Goal: Find specific page/section: Find specific page/section

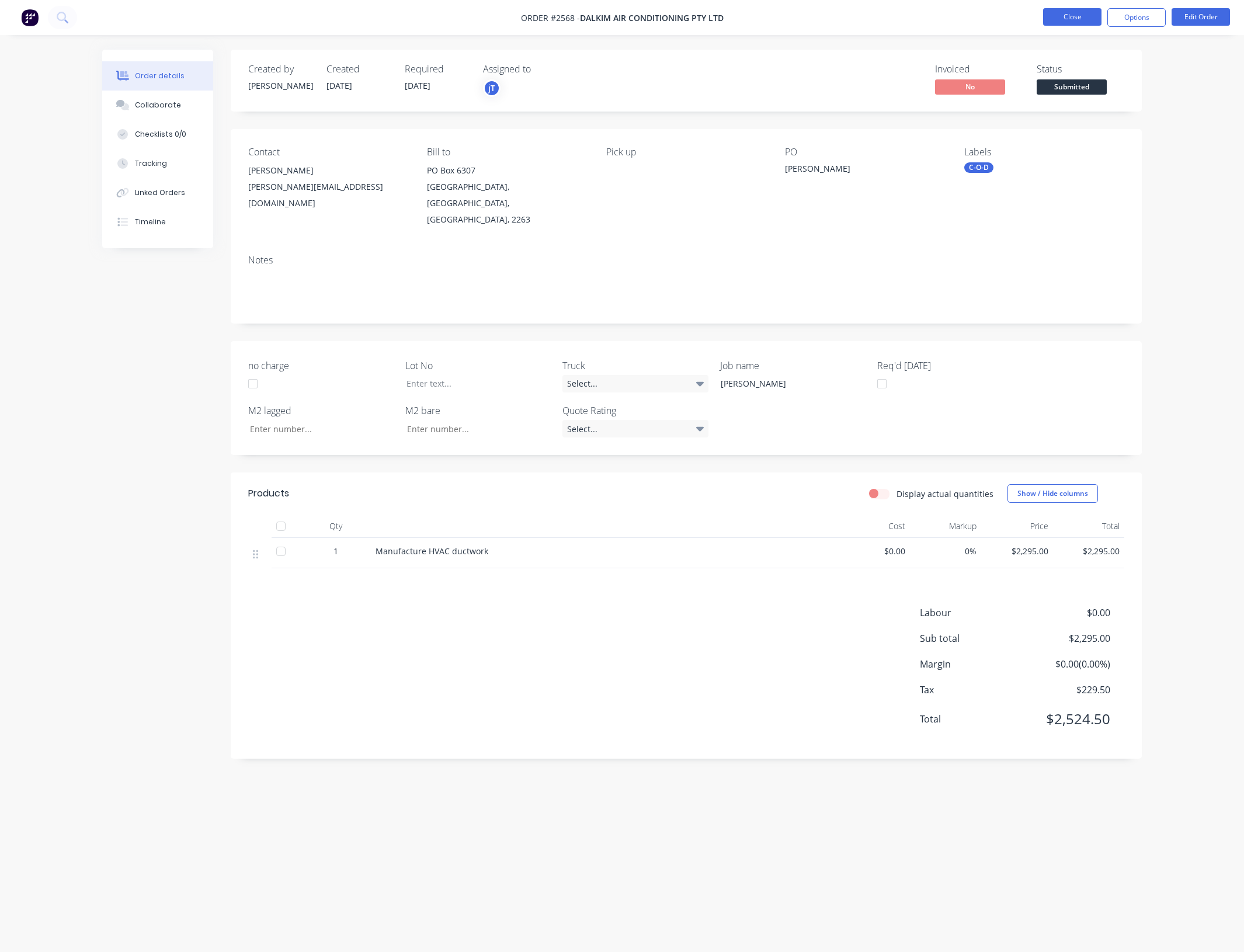
click at [1057, 16] on button "Close" at bounding box center [1072, 17] width 58 height 18
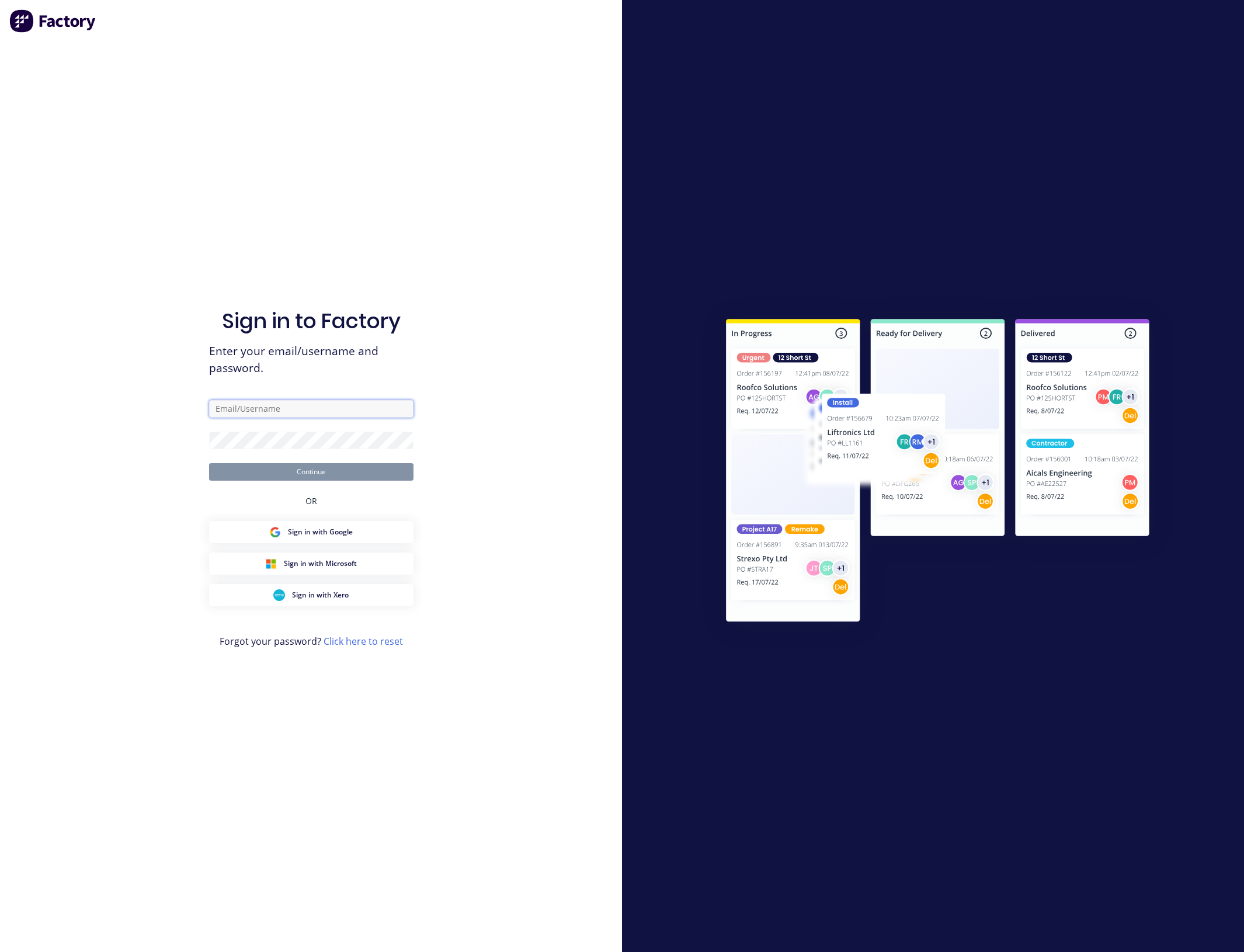
click at [234, 405] on input "text" at bounding box center [311, 409] width 205 height 18
click at [253, 405] on input "text" at bounding box center [311, 409] width 205 height 18
click at [0, 951] on com-1password-button at bounding box center [0, 952] width 0 height 0
type input "[PERSON_NAME][EMAIL_ADDRESS][DOMAIN_NAME]"
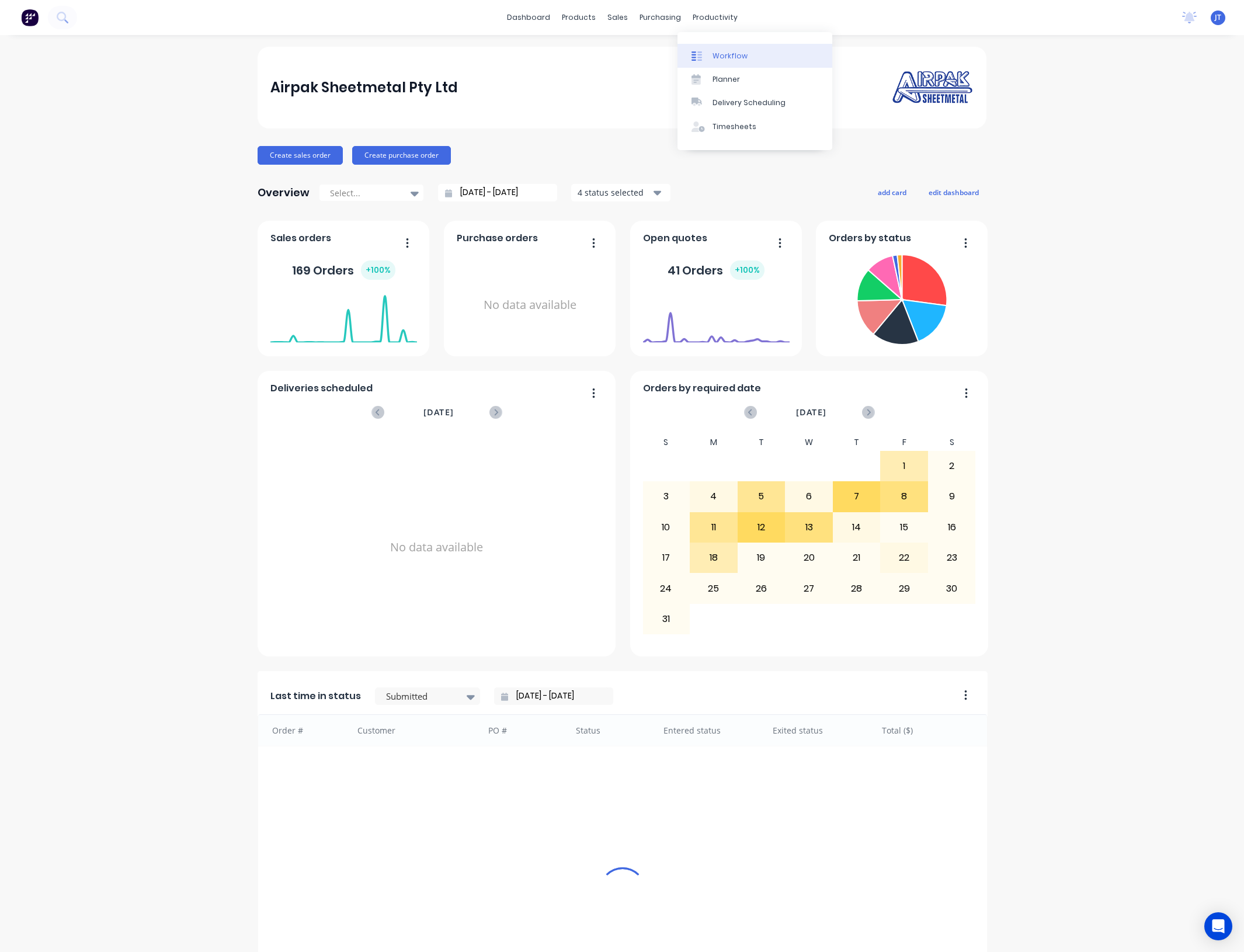
click at [724, 50] on link "Workflow" at bounding box center [755, 55] width 155 height 23
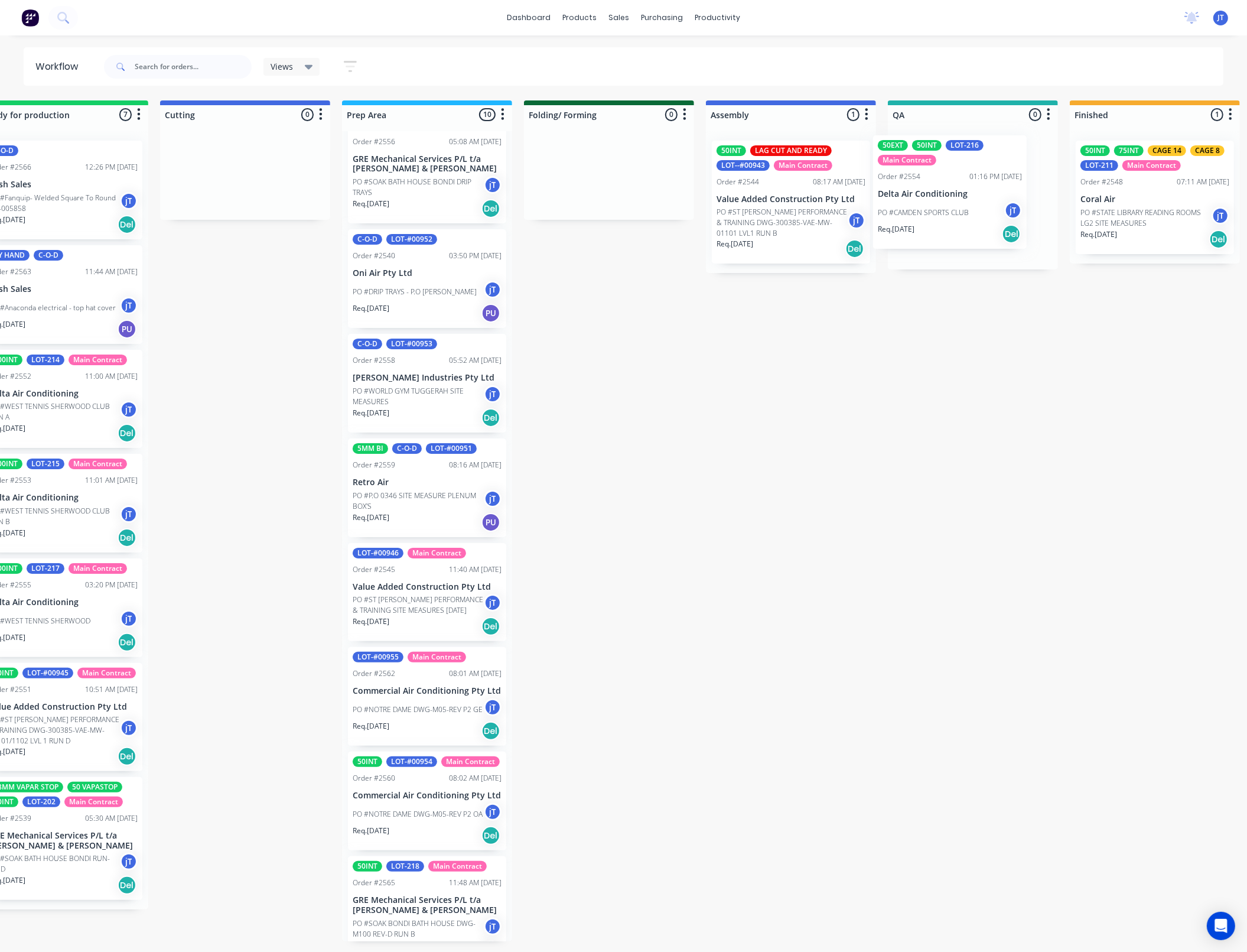
scroll to position [0, 237]
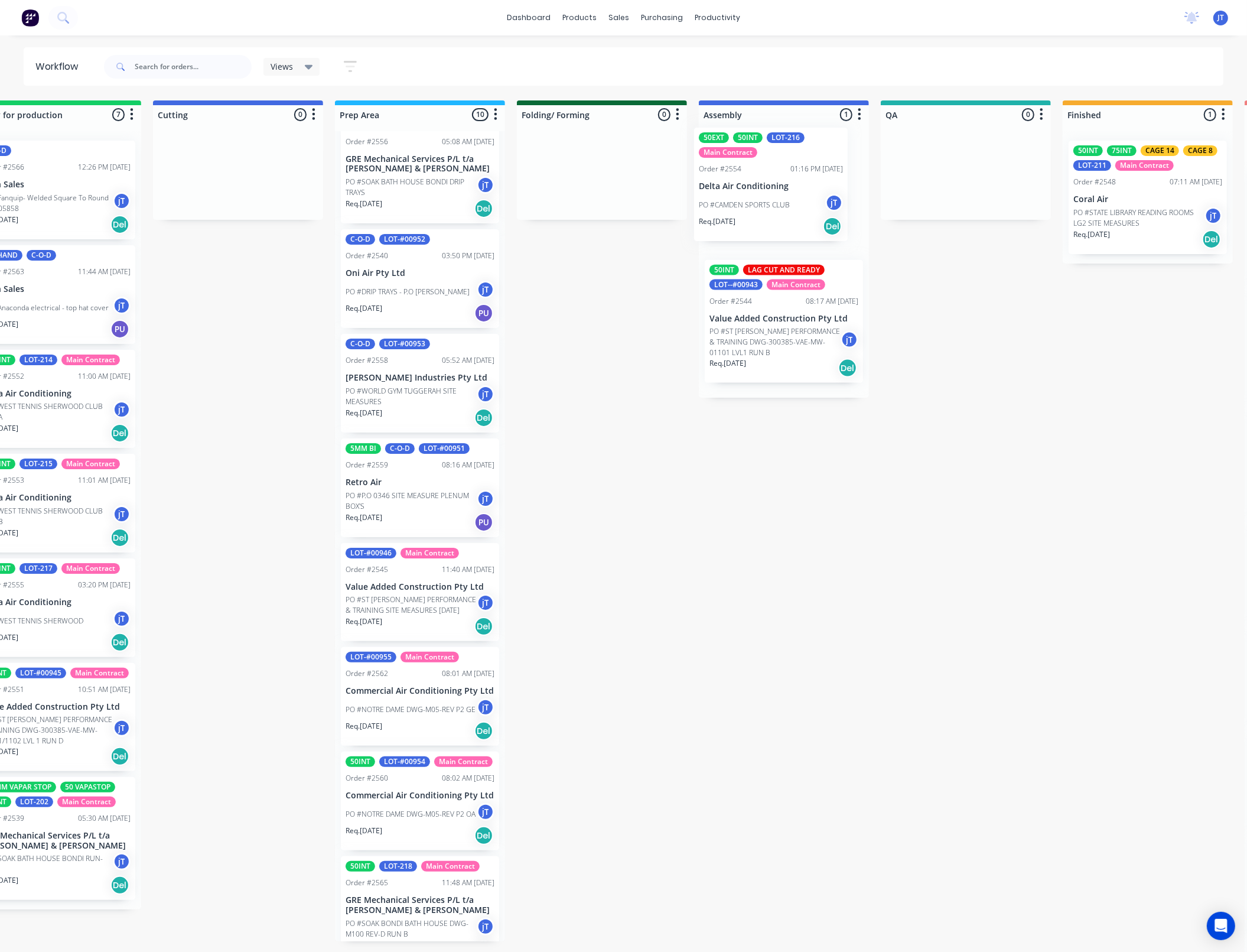
drag, startPoint x: 651, startPoint y: 187, endPoint x: 774, endPoint y: 209, distance: 125.0
click at [774, 209] on div "Submitted 44 Summaries Total order value Invoiced to date To be invoiced Main C…" at bounding box center [911, 536] width 2313 height 871
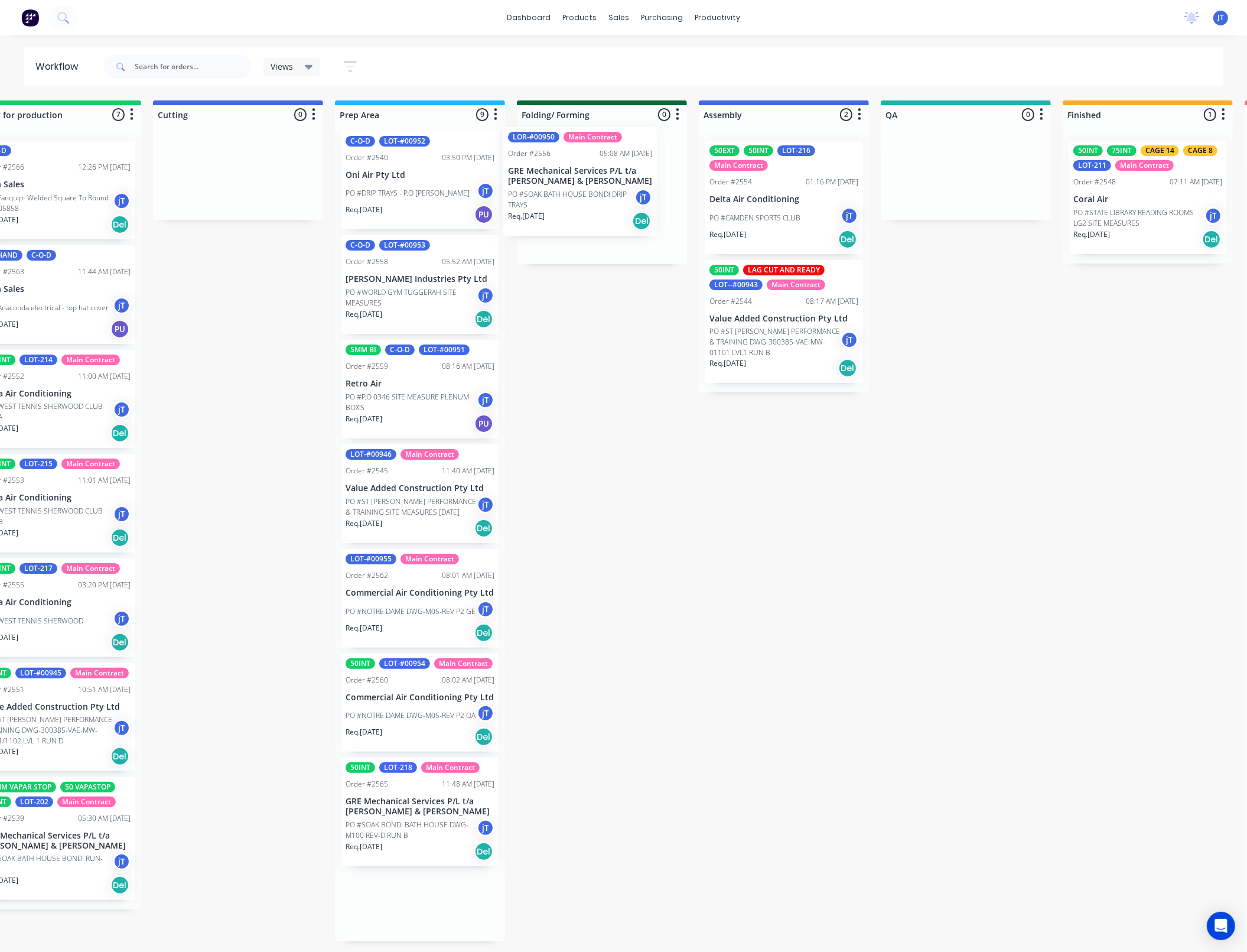
drag, startPoint x: 408, startPoint y: 184, endPoint x: 574, endPoint y: 198, distance: 166.6
click at [574, 198] on div "Submitted 44 Summaries Total order value Invoiced to date To be invoiced Main C…" at bounding box center [911, 536] width 2313 height 871
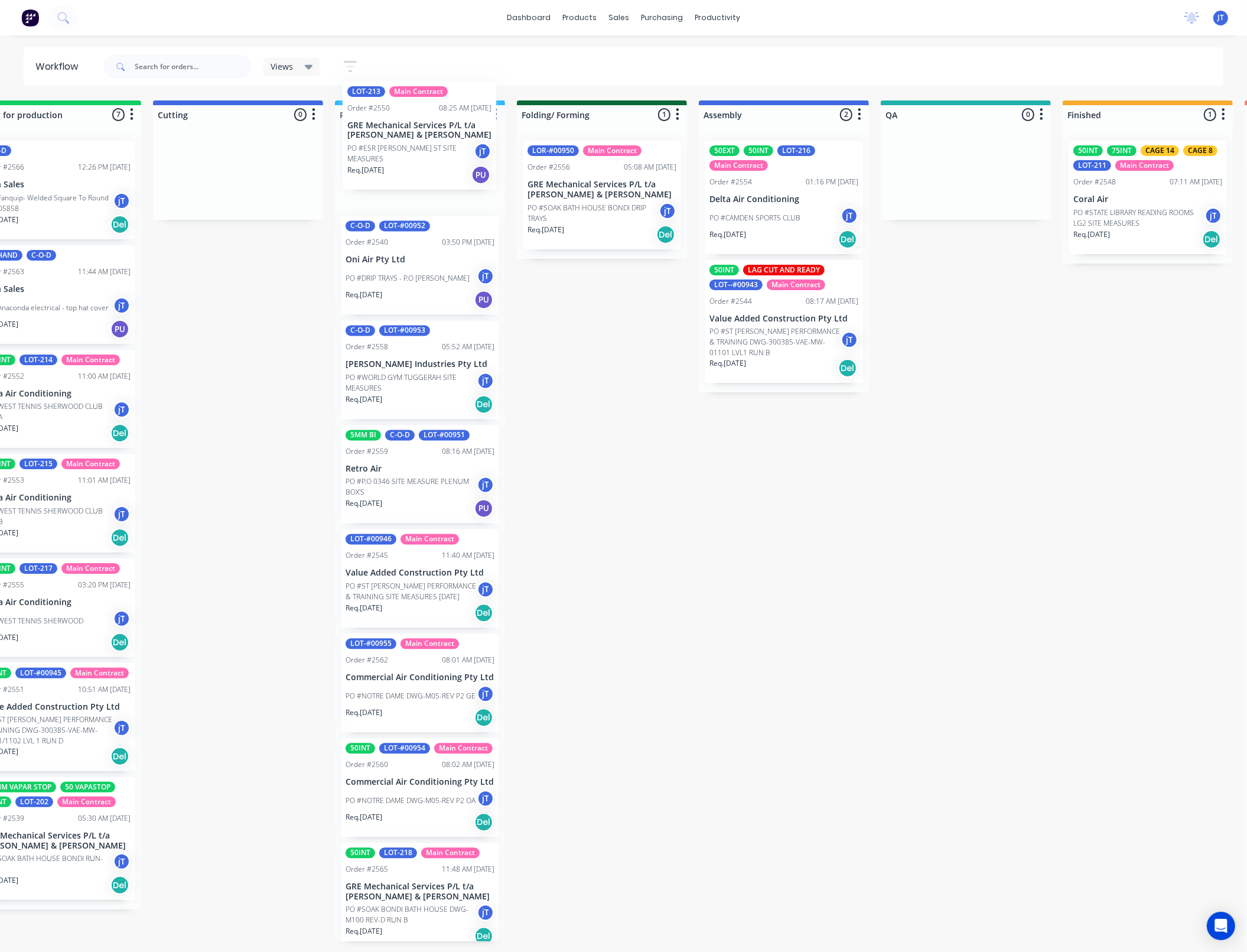
scroll to position [27, 0]
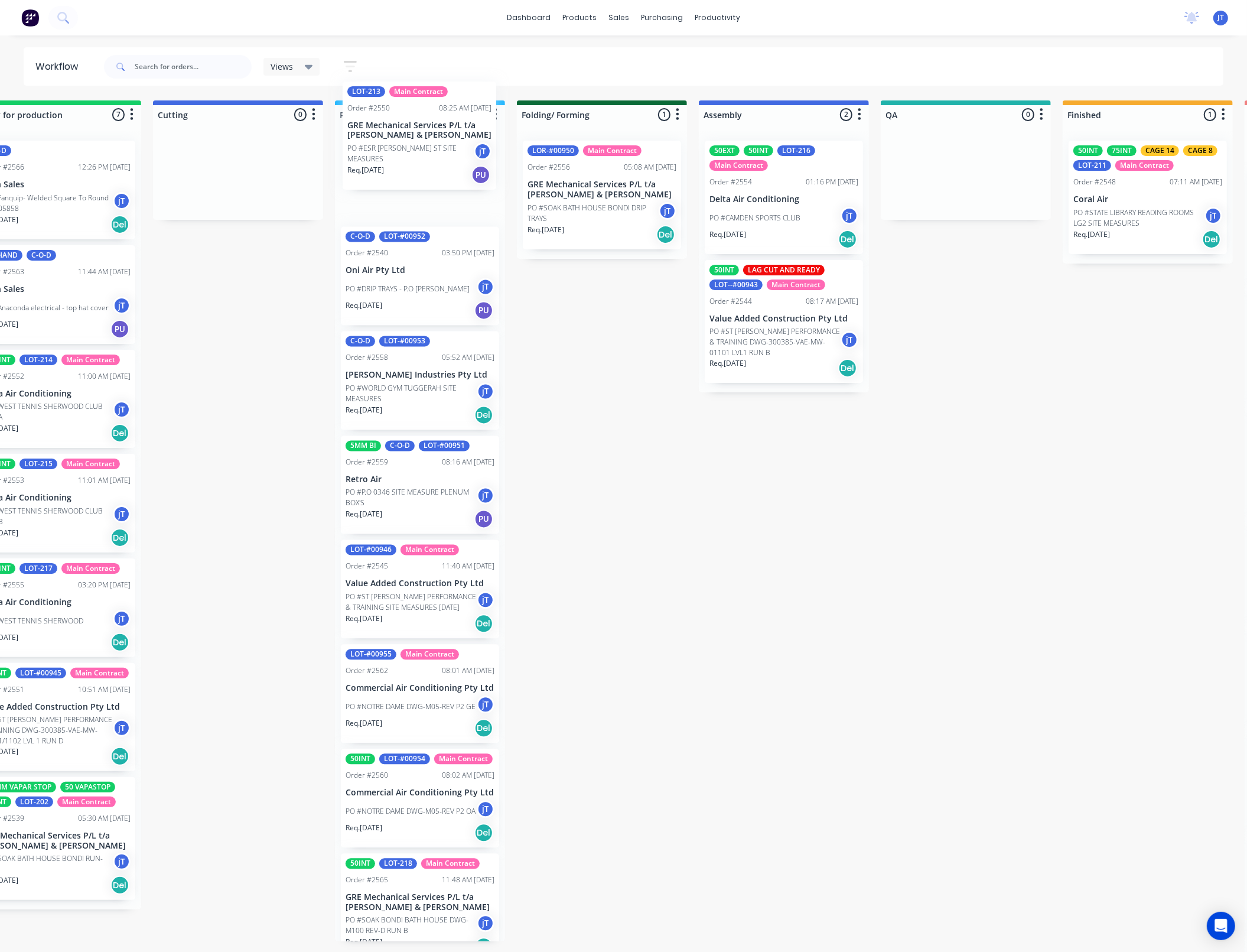
drag, startPoint x: 401, startPoint y: 178, endPoint x: 405, endPoint y: 184, distance: 7.2
click at [405, 184] on div "LOT-213 Main Contract Order #2550 08:25 AM [DATE] GRE Mechanical Services P/L t…" at bounding box center [420, 536] width 170 height 810
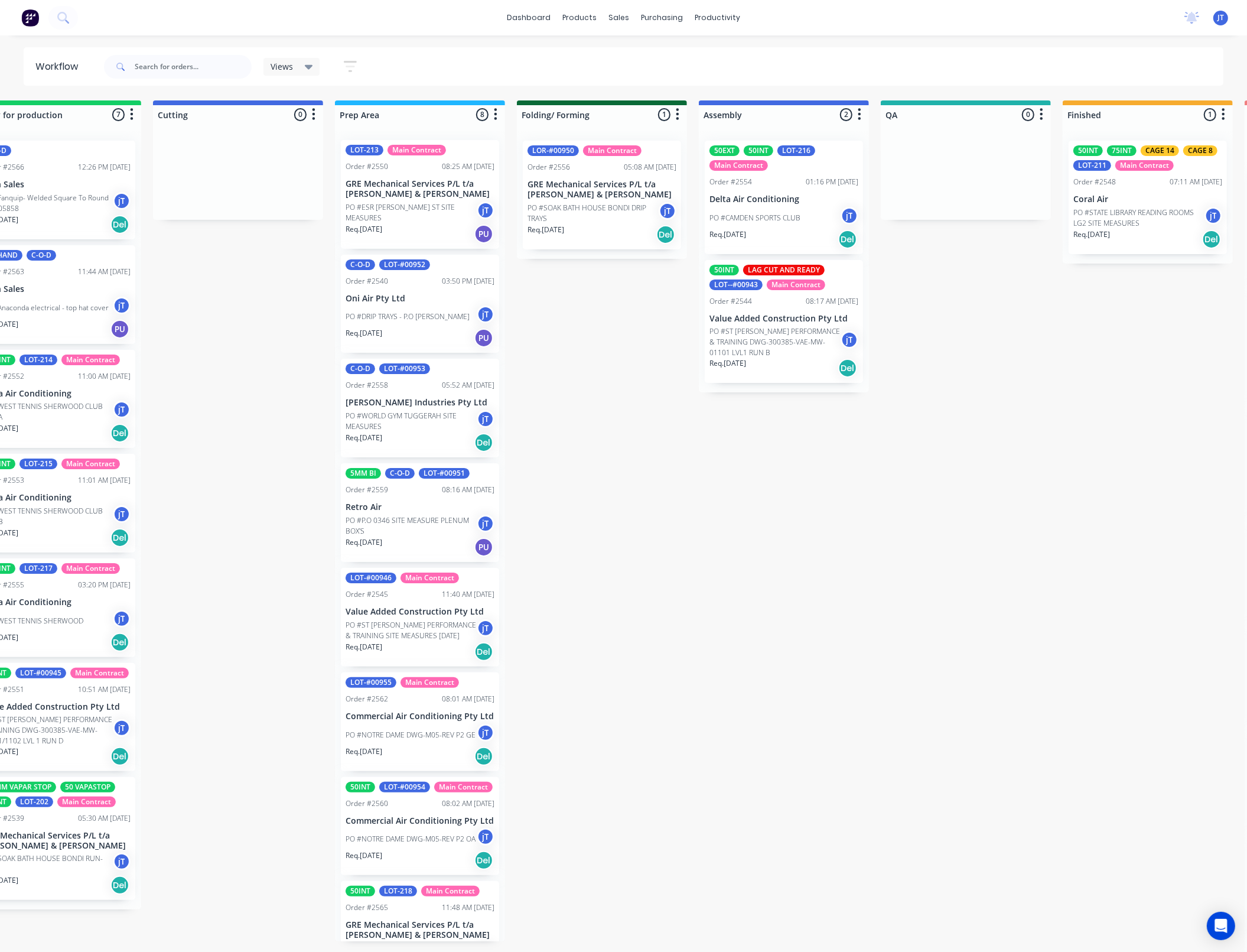
scroll to position [0, 0]
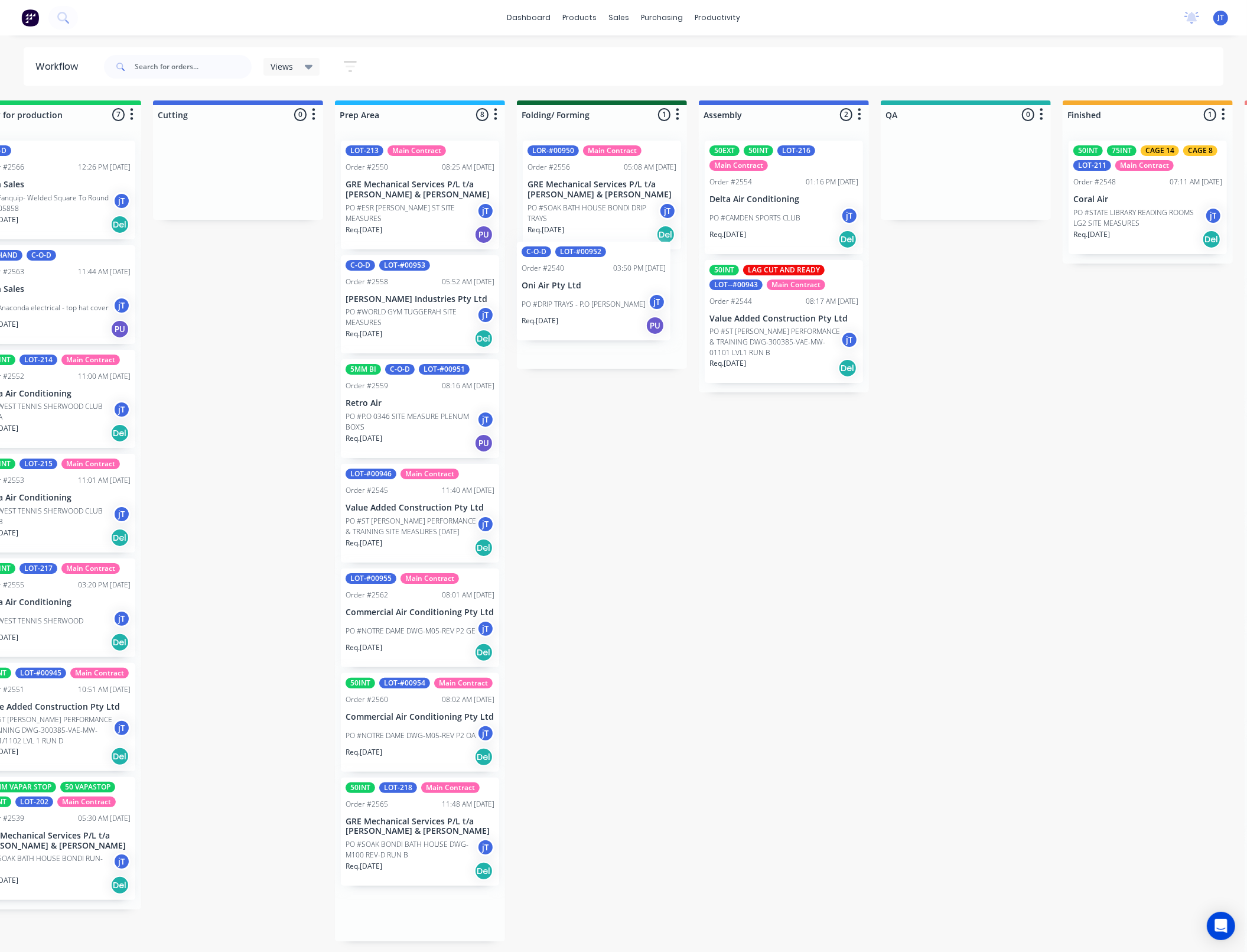
drag, startPoint x: 488, startPoint y: 306, endPoint x: 606, endPoint y: 288, distance: 119.4
click at [606, 288] on div "Submitted 44 Summaries Total order value Invoiced to date To be invoiced Main C…" at bounding box center [911, 536] width 2313 height 871
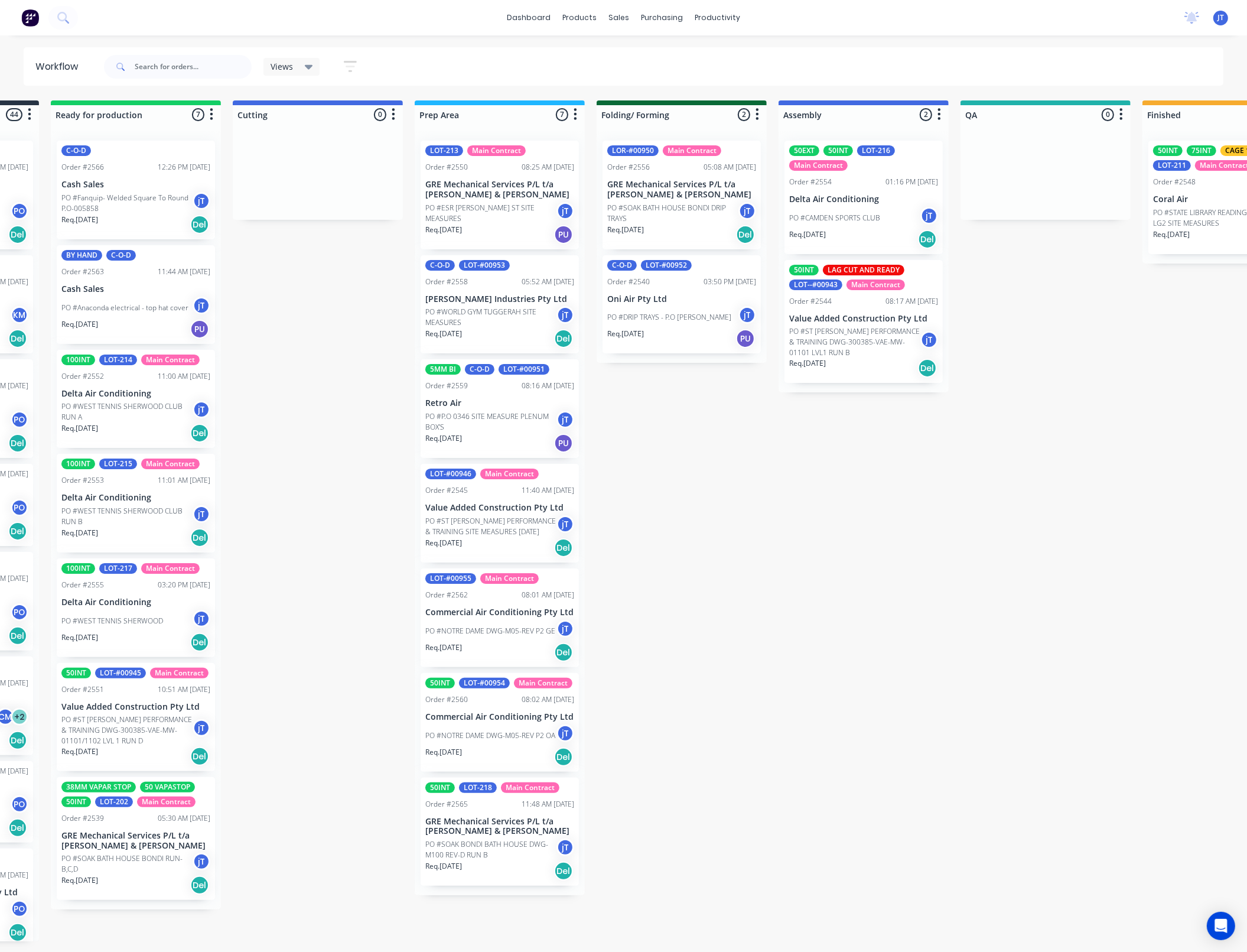
scroll to position [0, 140]
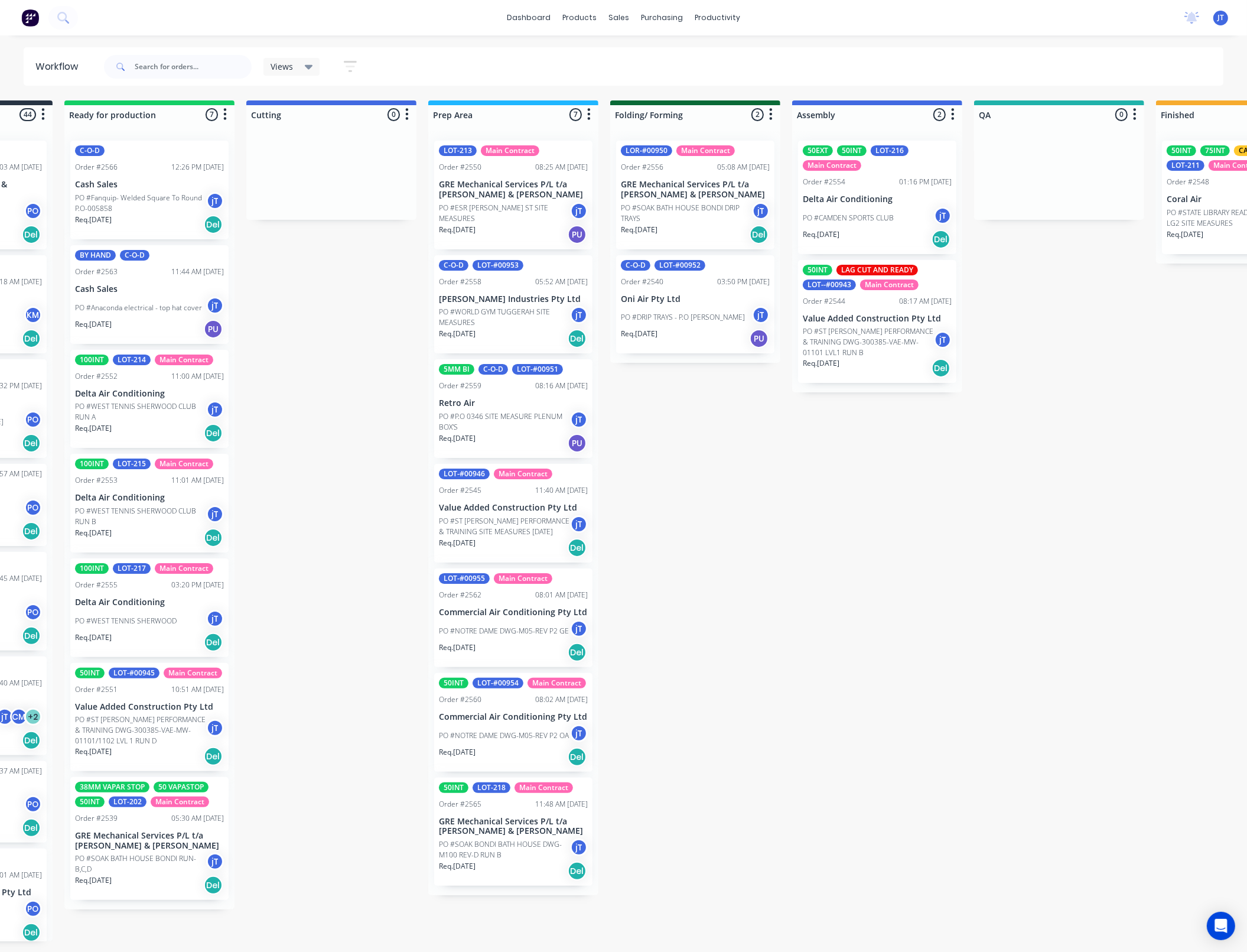
drag, startPoint x: 664, startPoint y: 462, endPoint x: 643, endPoint y: 465, distance: 21.2
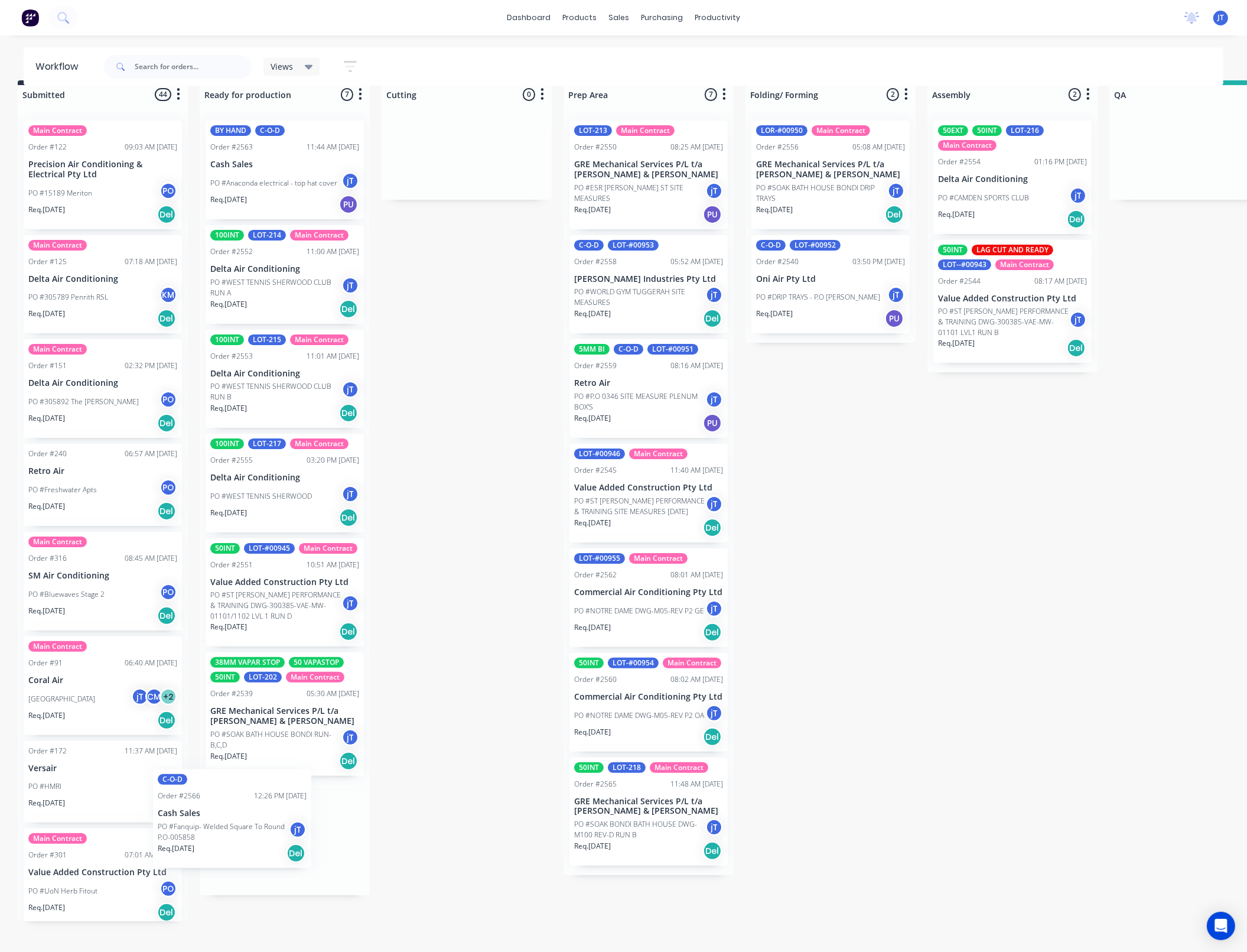
scroll to position [31, 0]
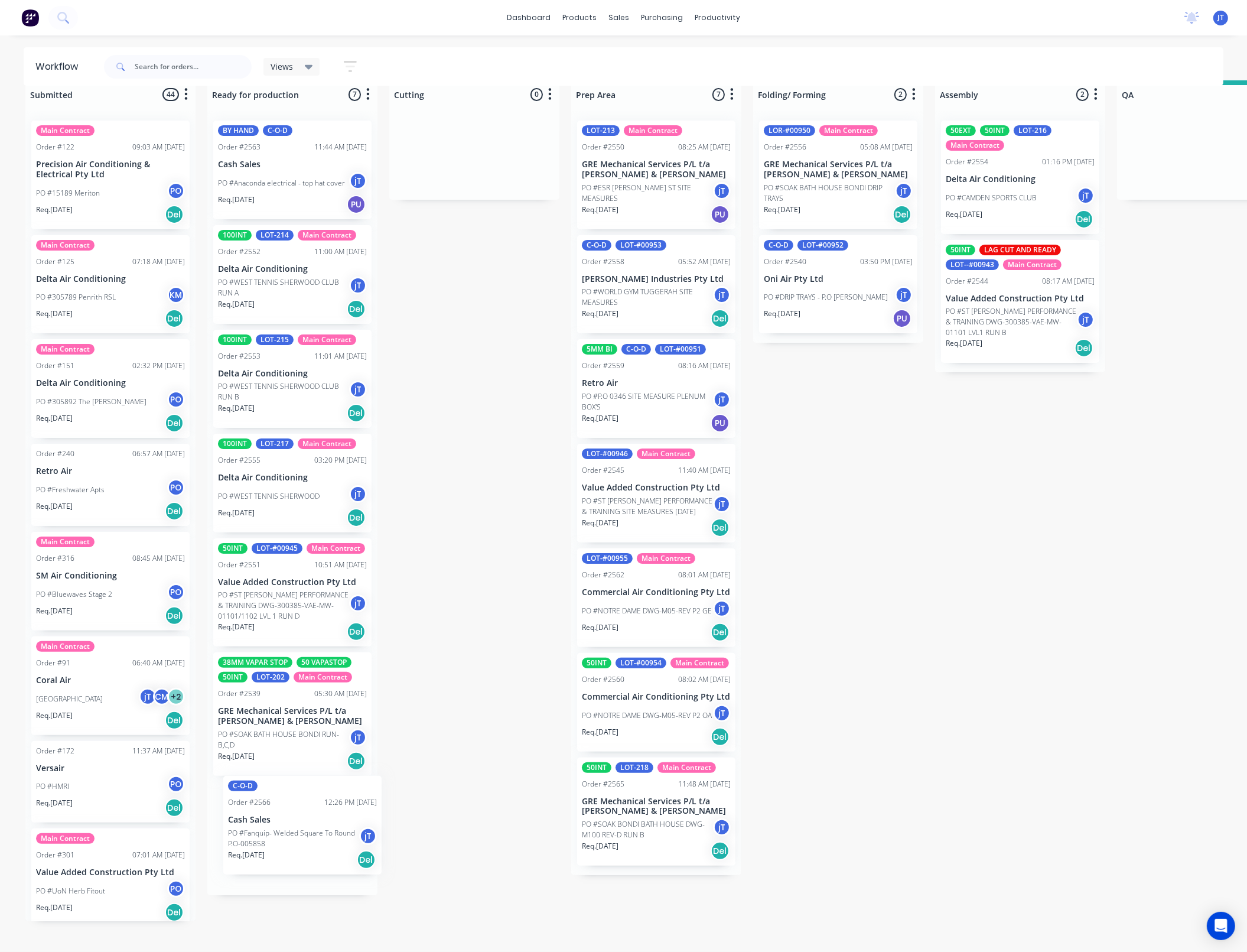
drag, startPoint x: 160, startPoint y: 193, endPoint x: 307, endPoint y: 833, distance: 656.7
click at [307, 833] on div "C-O-D Order #2566 12:26 PM [DATE] Cash Sales PO #Fanquip- Welded Square To Roun…" at bounding box center [292, 503] width 170 height 784
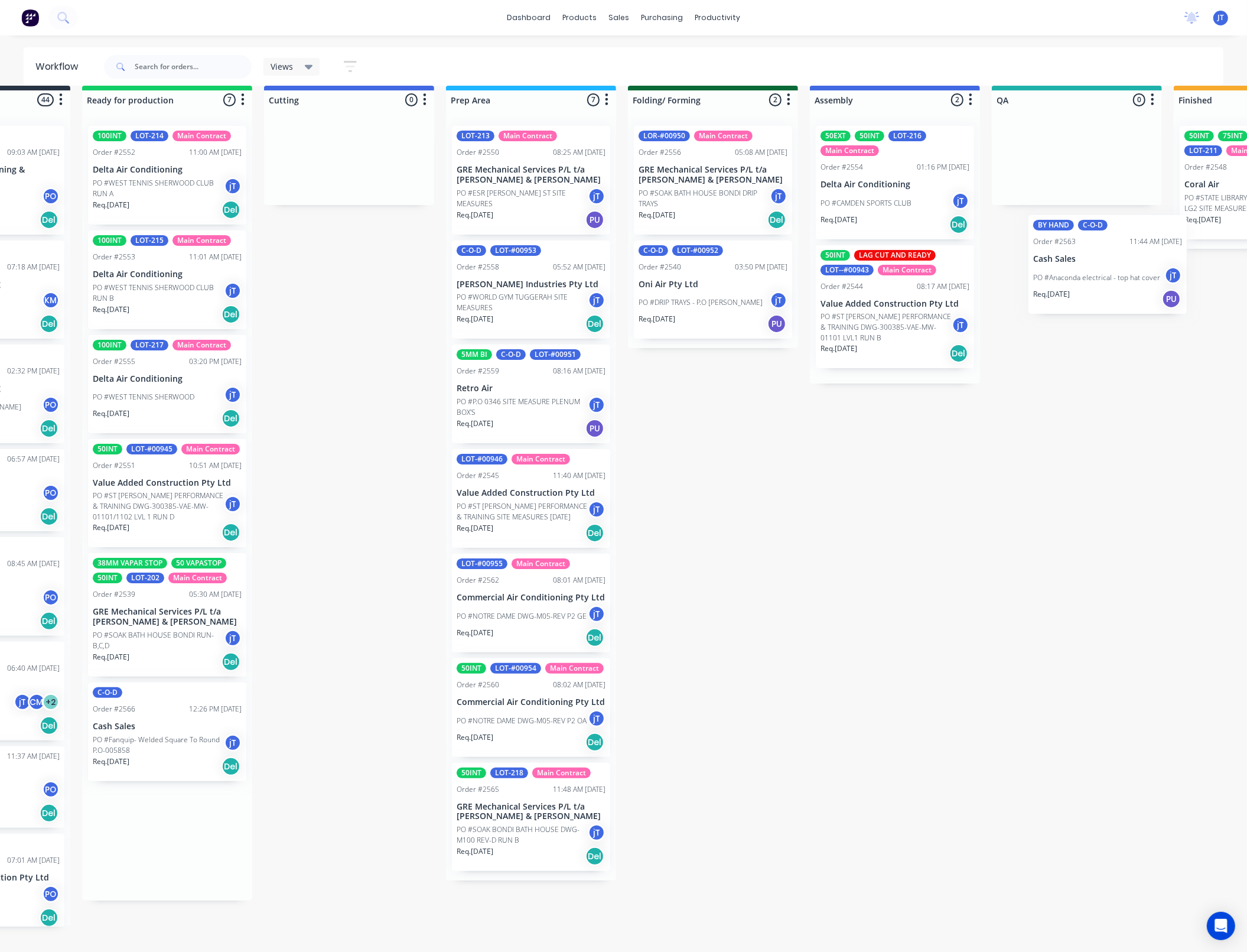
scroll to position [8, 188]
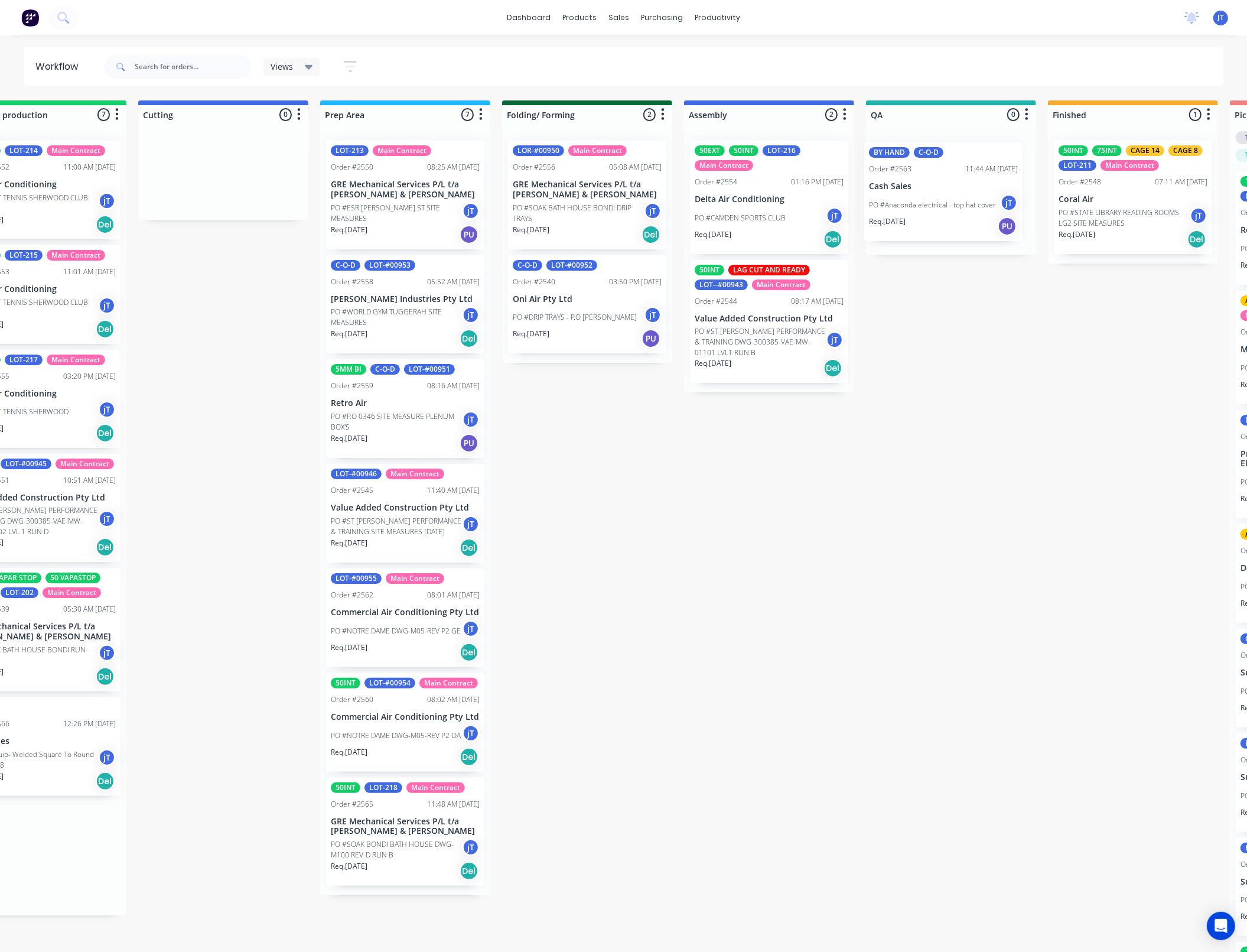
drag, startPoint x: 283, startPoint y: 170, endPoint x: 946, endPoint y: 203, distance: 663.8
click at [946, 203] on div "Submitted 44 Summaries Total order value Invoiced to date To be invoiced Main C…" at bounding box center [896, 536] width 2313 height 871
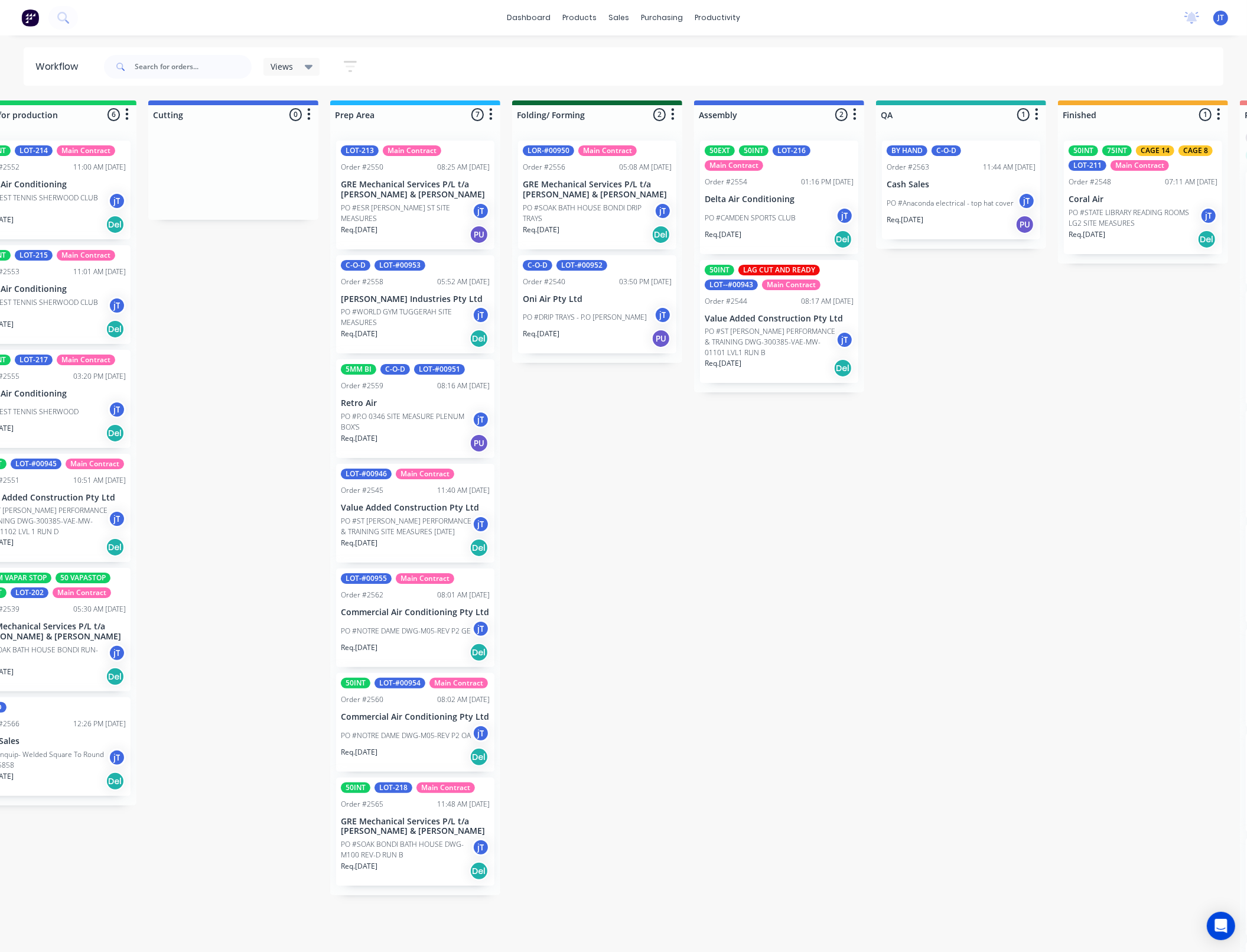
scroll to position [0, 147]
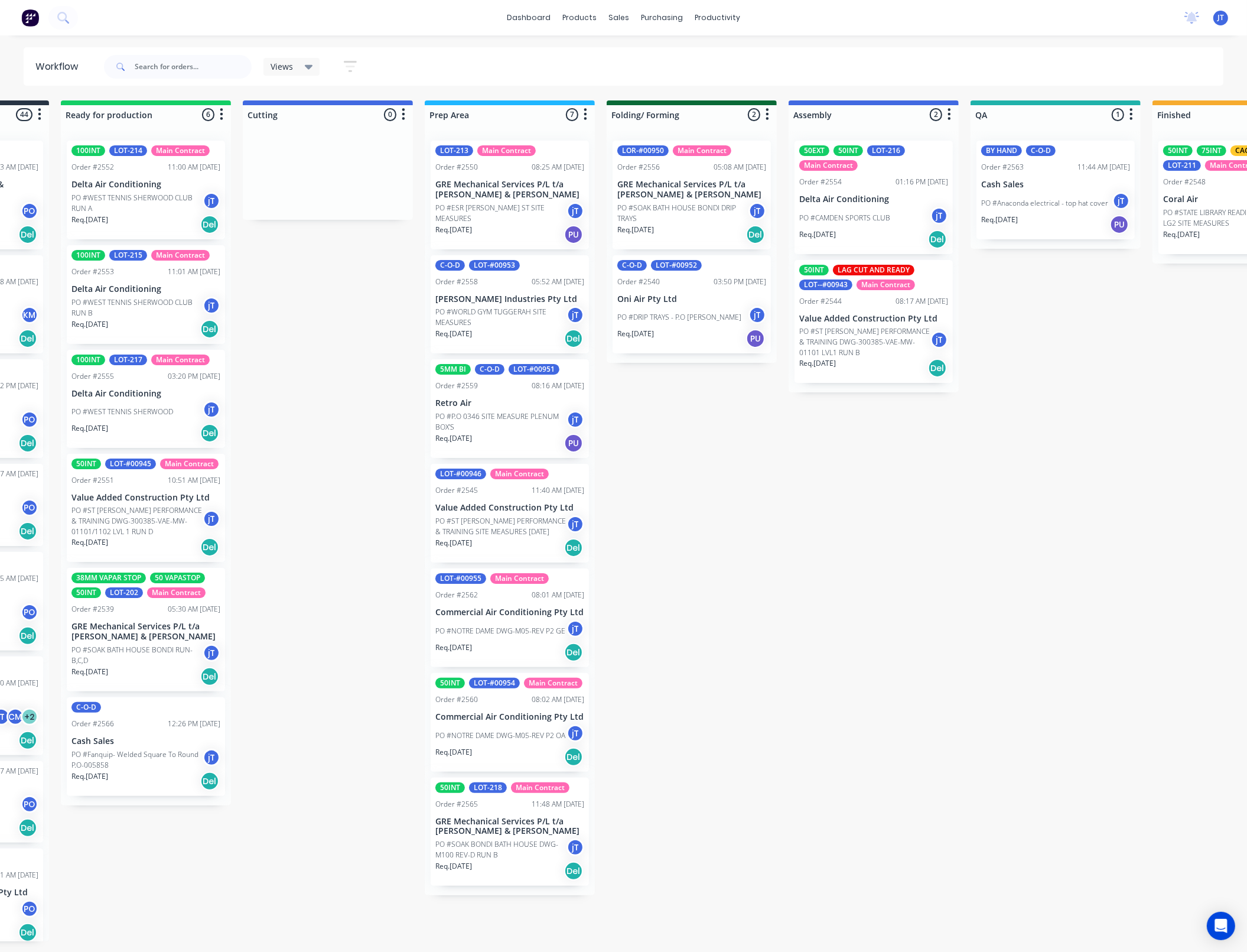
drag, startPoint x: 565, startPoint y: 452, endPoint x: 478, endPoint y: 452, distance: 87.0
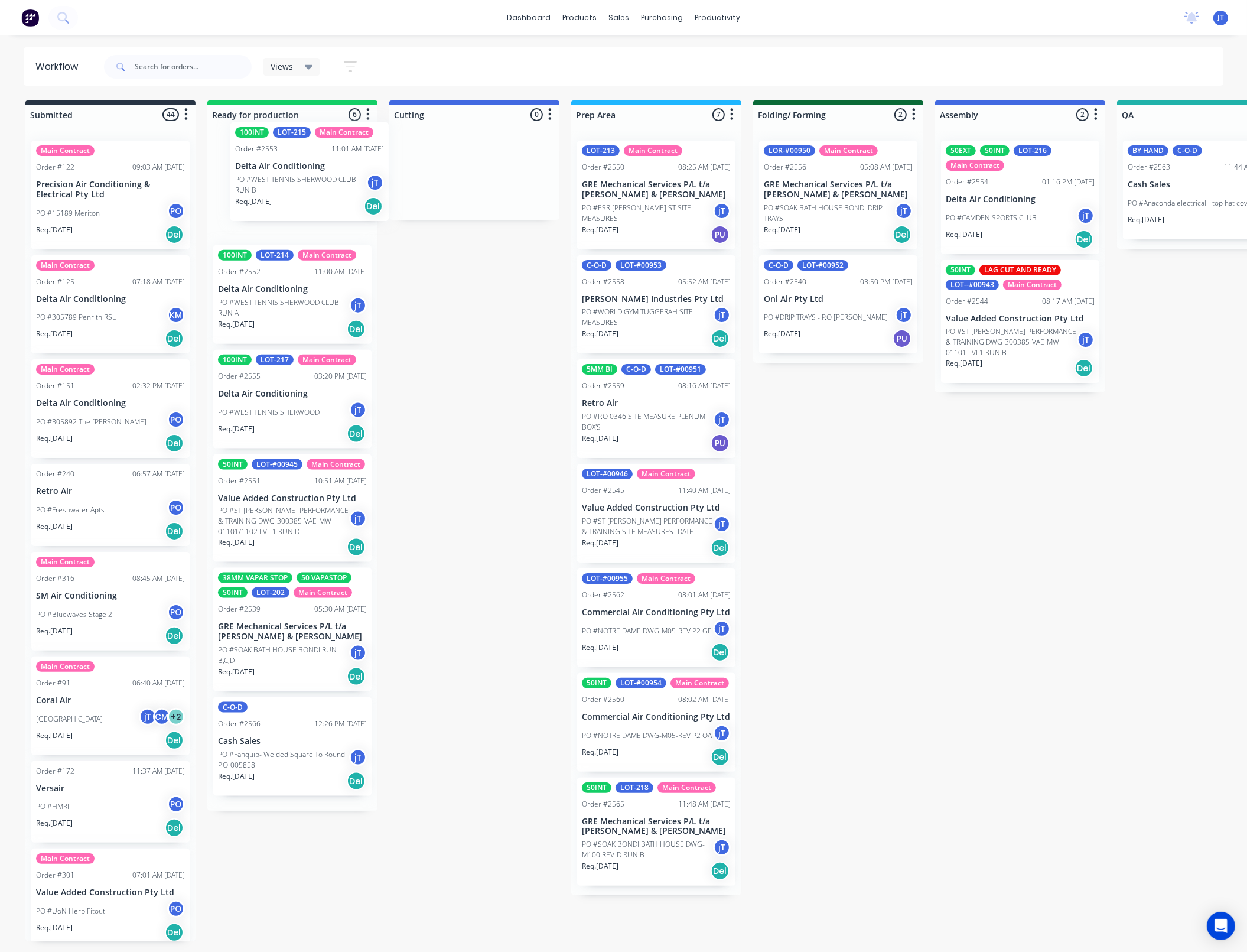
drag, startPoint x: 280, startPoint y: 309, endPoint x: 296, endPoint y: 184, distance: 126.0
click at [296, 184] on div "100INT LOT-214 Main Contract Order #2552 11:00 AM [DATE] Delta Air Conditioning…" at bounding box center [292, 470] width 170 height 679
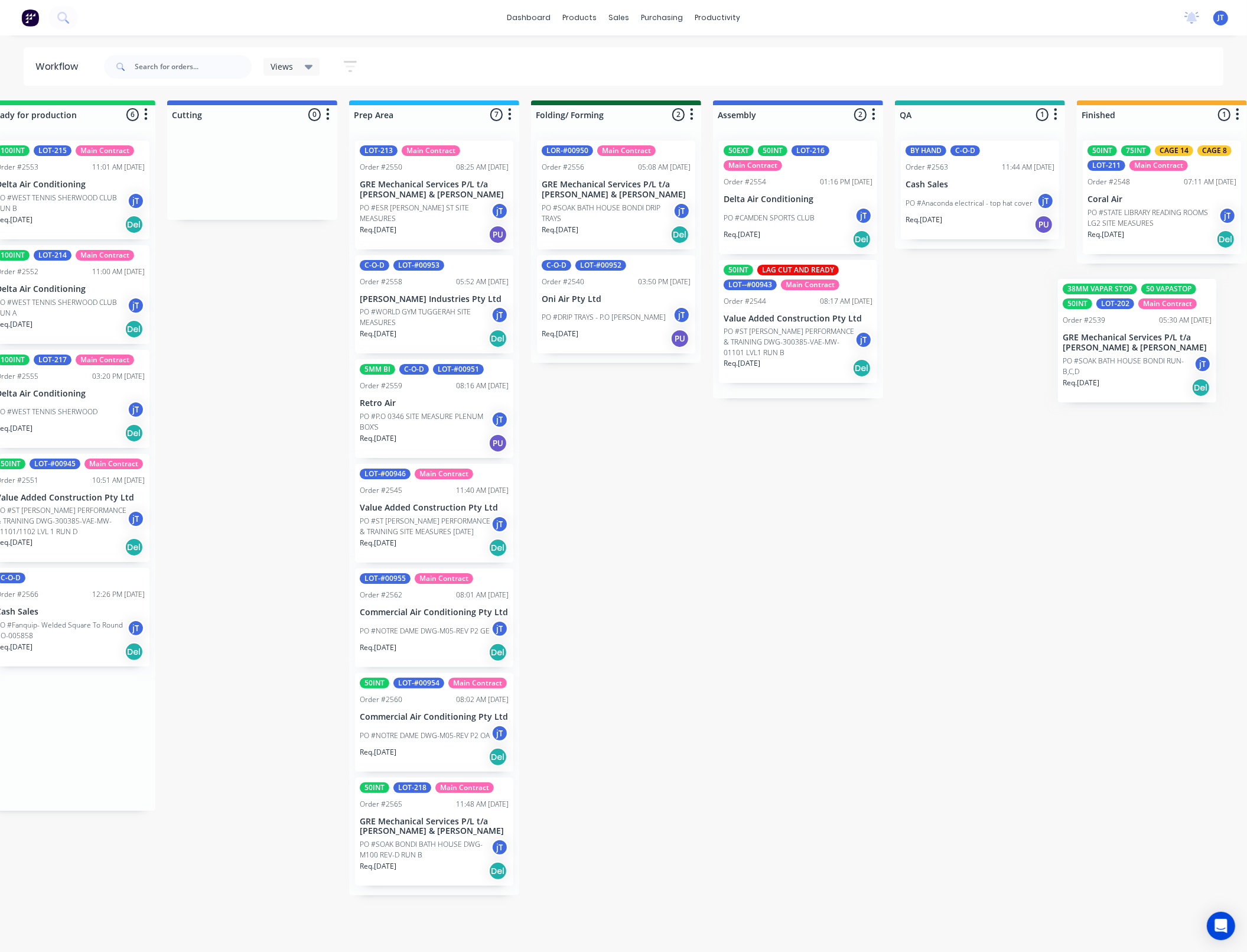
scroll to position [0, 282]
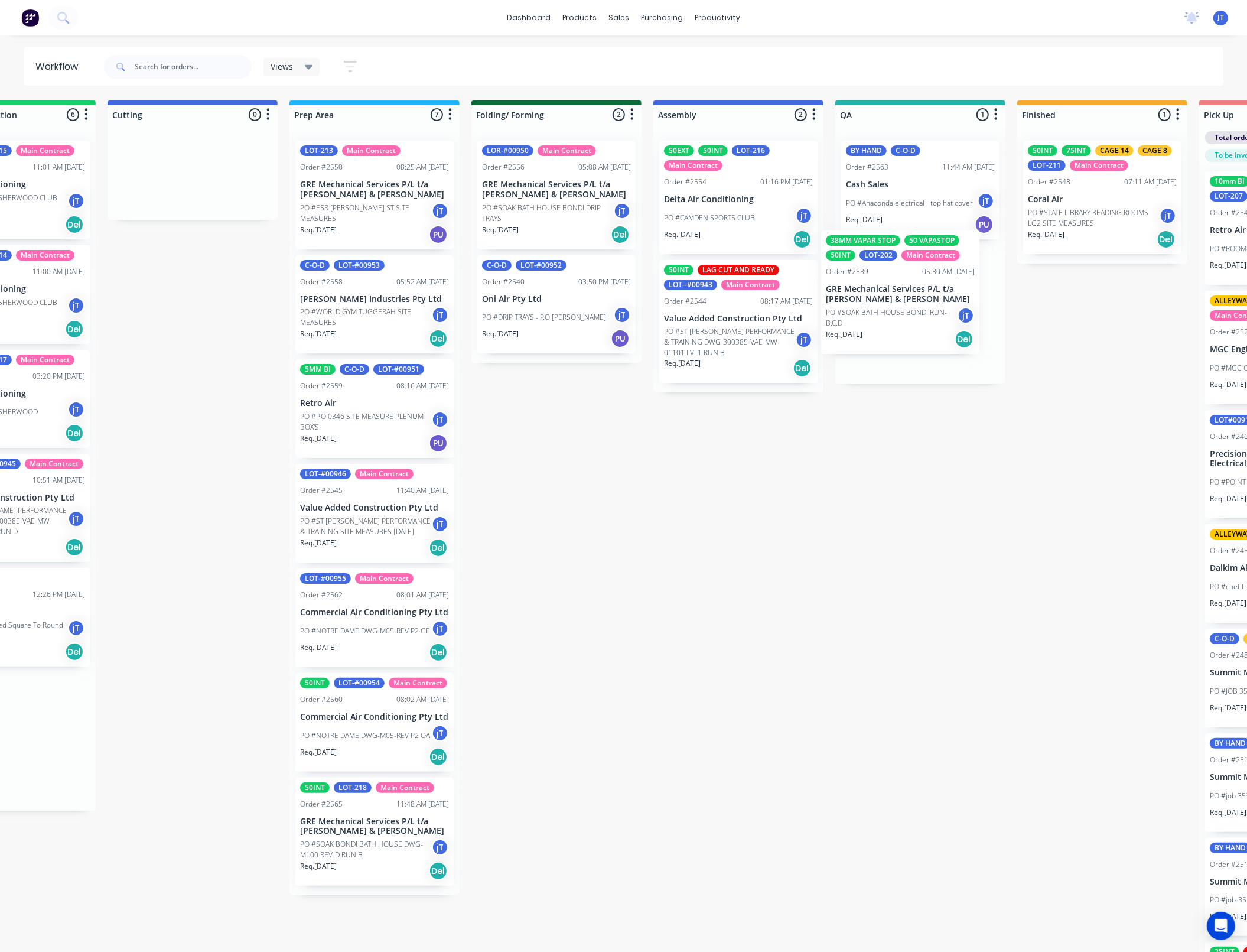
drag, startPoint x: 272, startPoint y: 662, endPoint x: 883, endPoint y: 324, distance: 698.3
click at [883, 324] on div "Submitted 44 Summaries Total order value Invoiced to date To be invoiced Main C…" at bounding box center [866, 536] width 2313 height 871
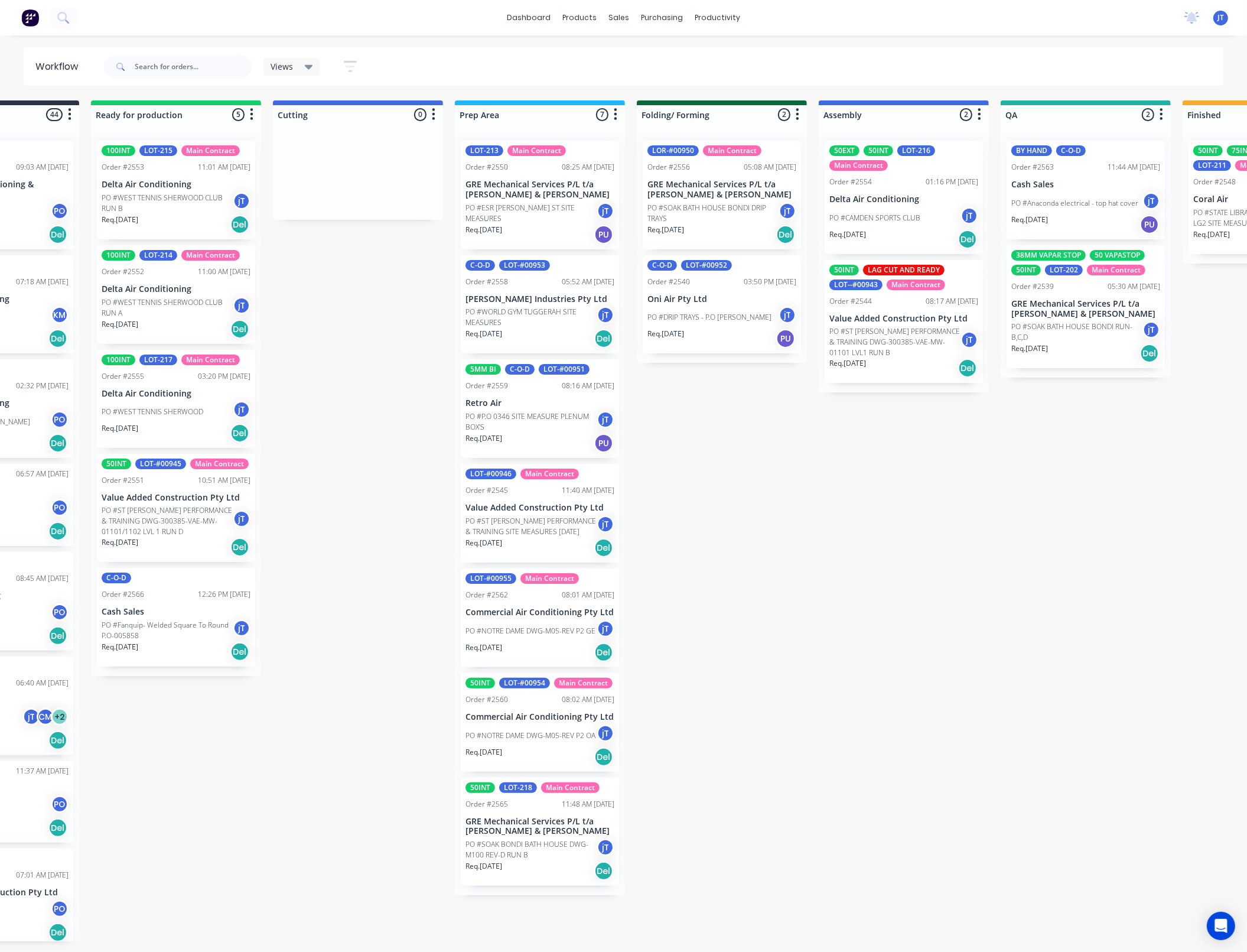
drag, startPoint x: 1082, startPoint y: 362, endPoint x: 995, endPoint y: 331, distance: 92.4
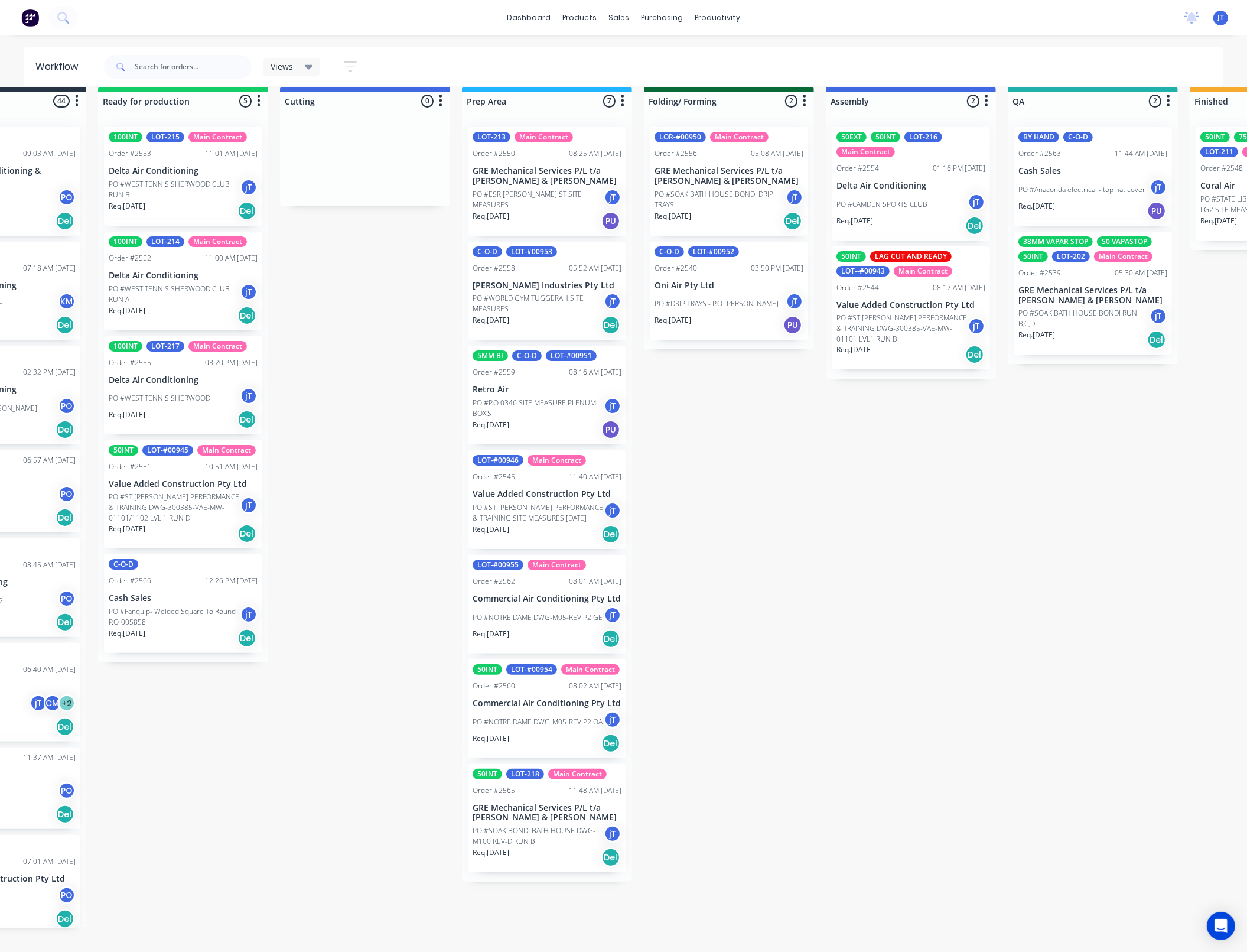
drag, startPoint x: 1022, startPoint y: 353, endPoint x: 1064, endPoint y: 360, distance: 42.6
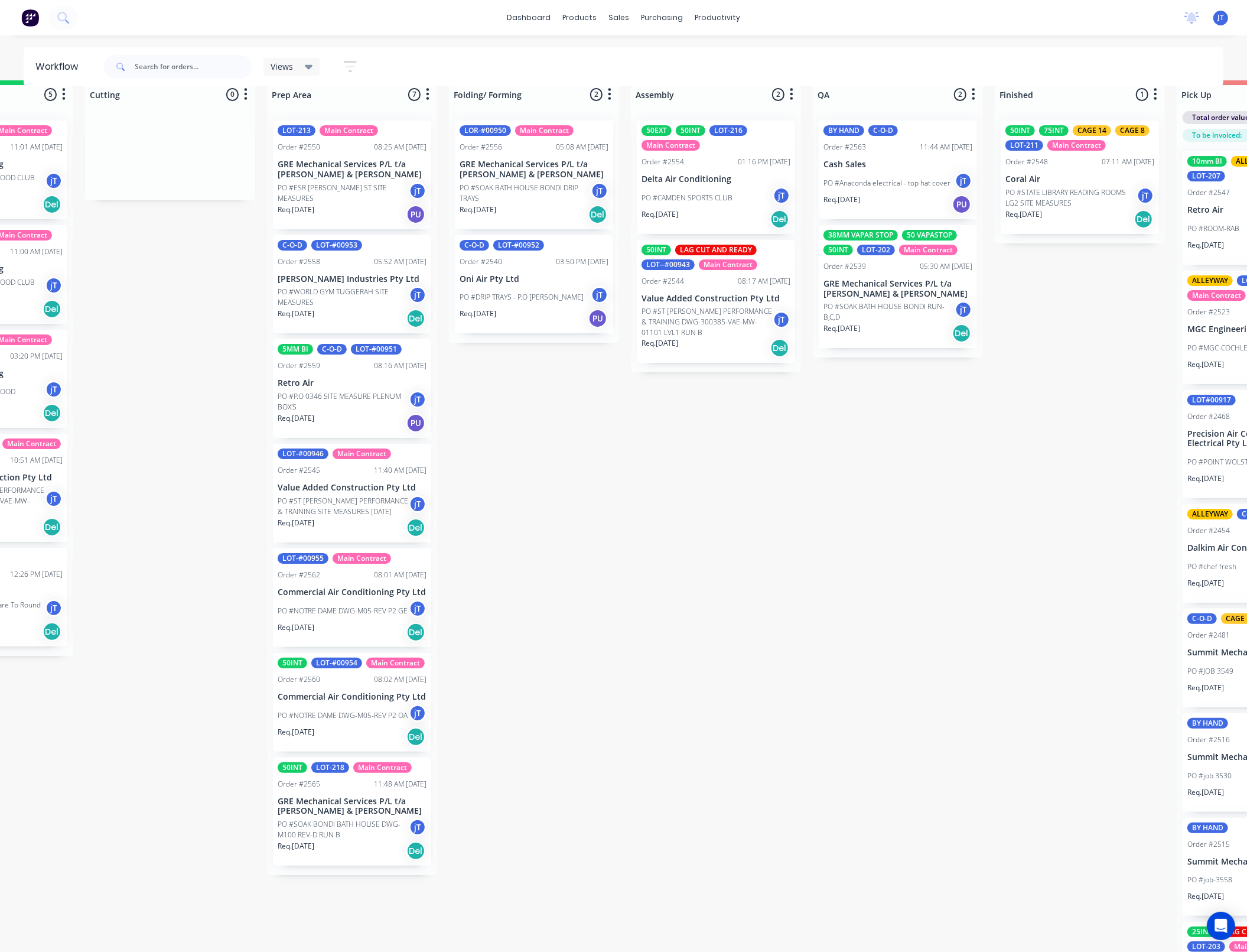
drag, startPoint x: 1134, startPoint y: 332, endPoint x: 949, endPoint y: 247, distance: 203.6
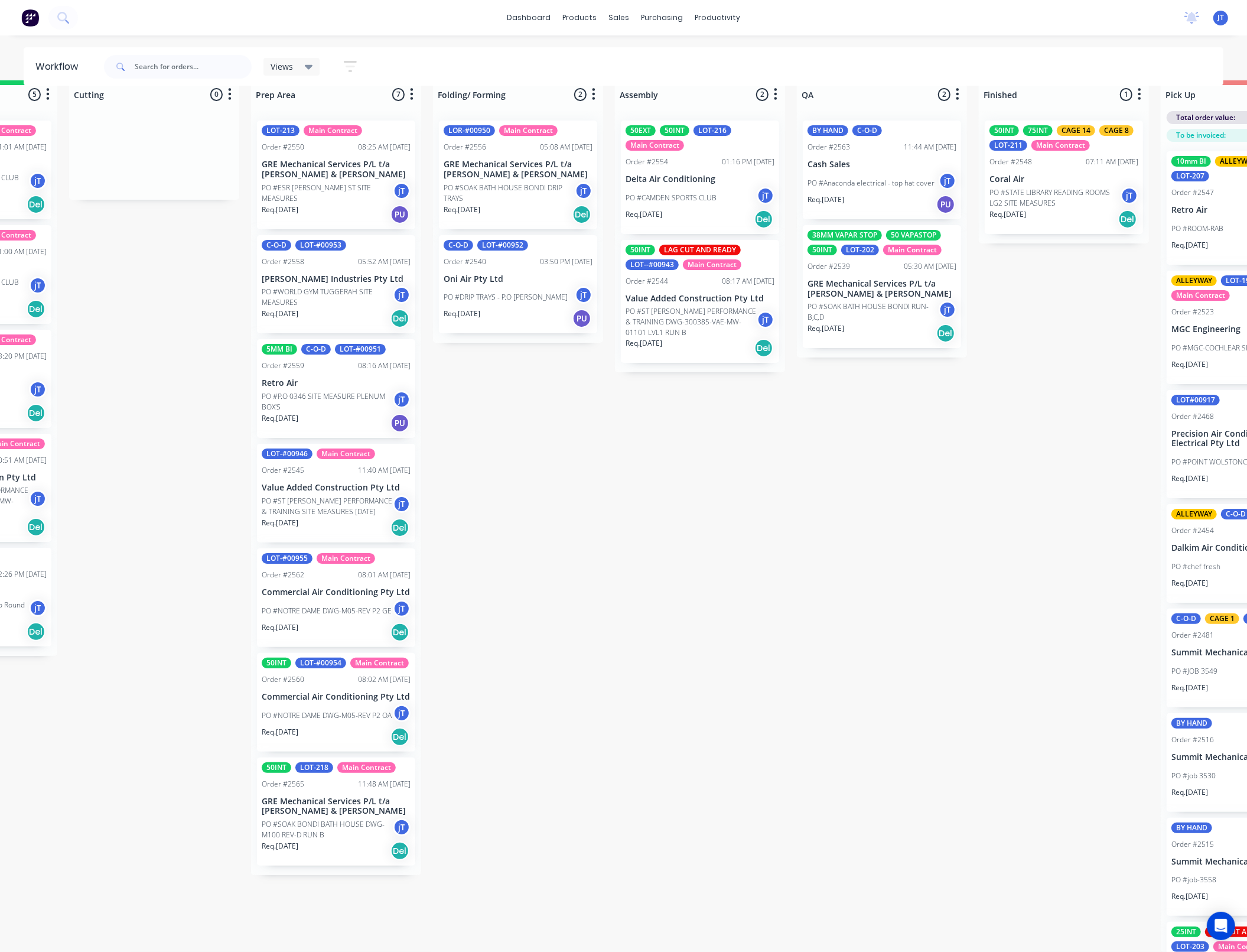
scroll to position [31, 365]
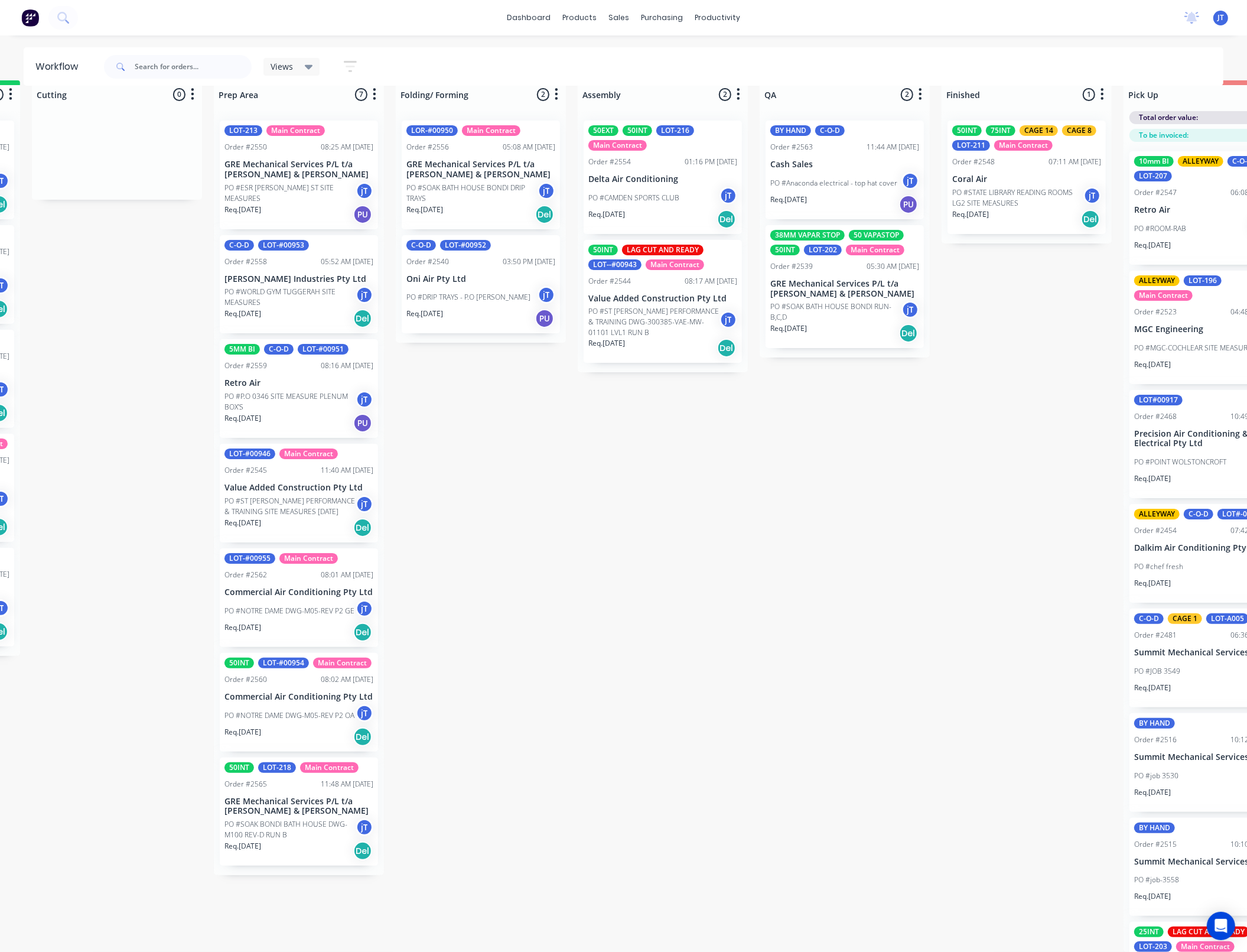
drag, startPoint x: 1225, startPoint y: 371, endPoint x: 1247, endPoint y: 363, distance: 23.4
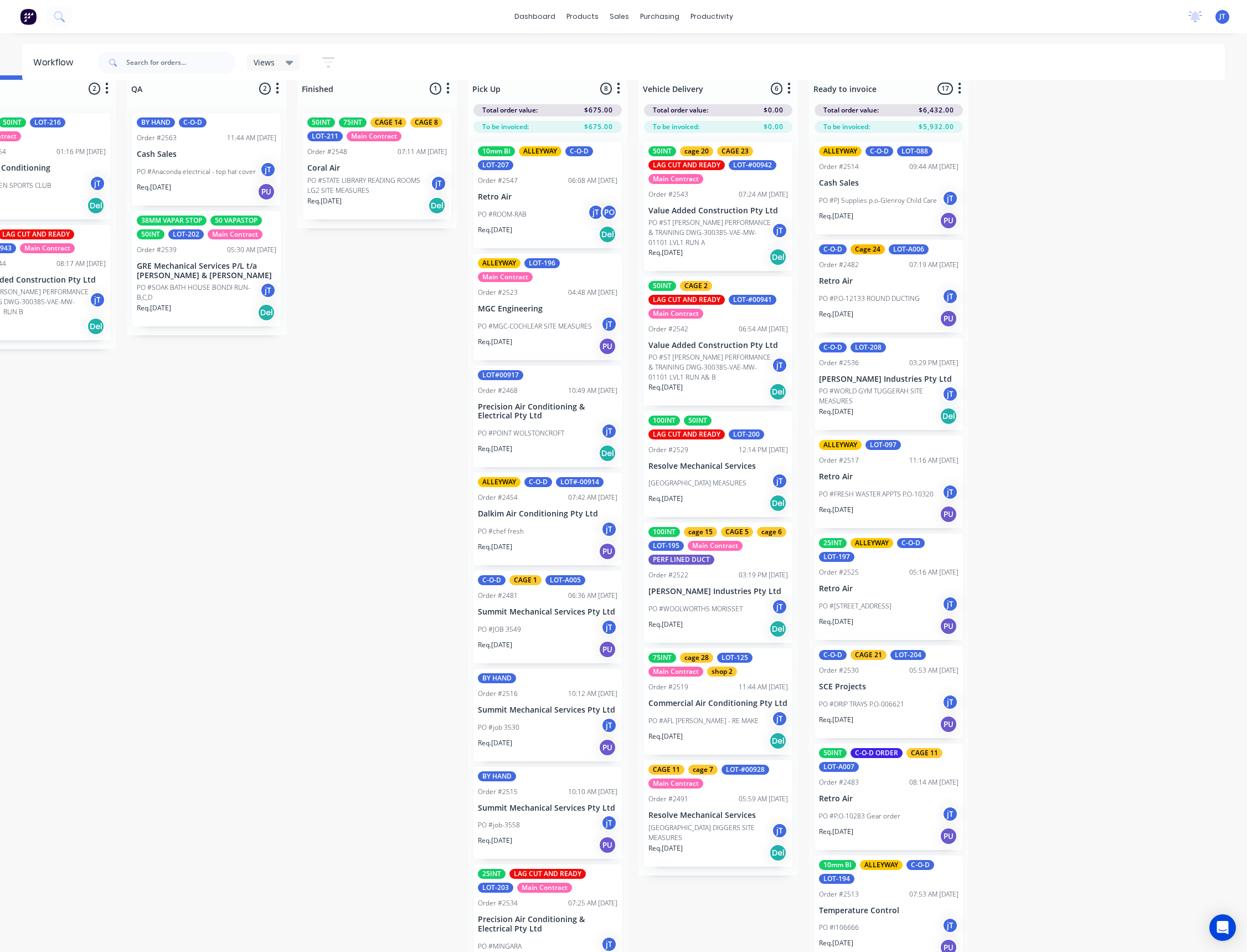
drag, startPoint x: 528, startPoint y: 471, endPoint x: 761, endPoint y: 592, distance: 262.5
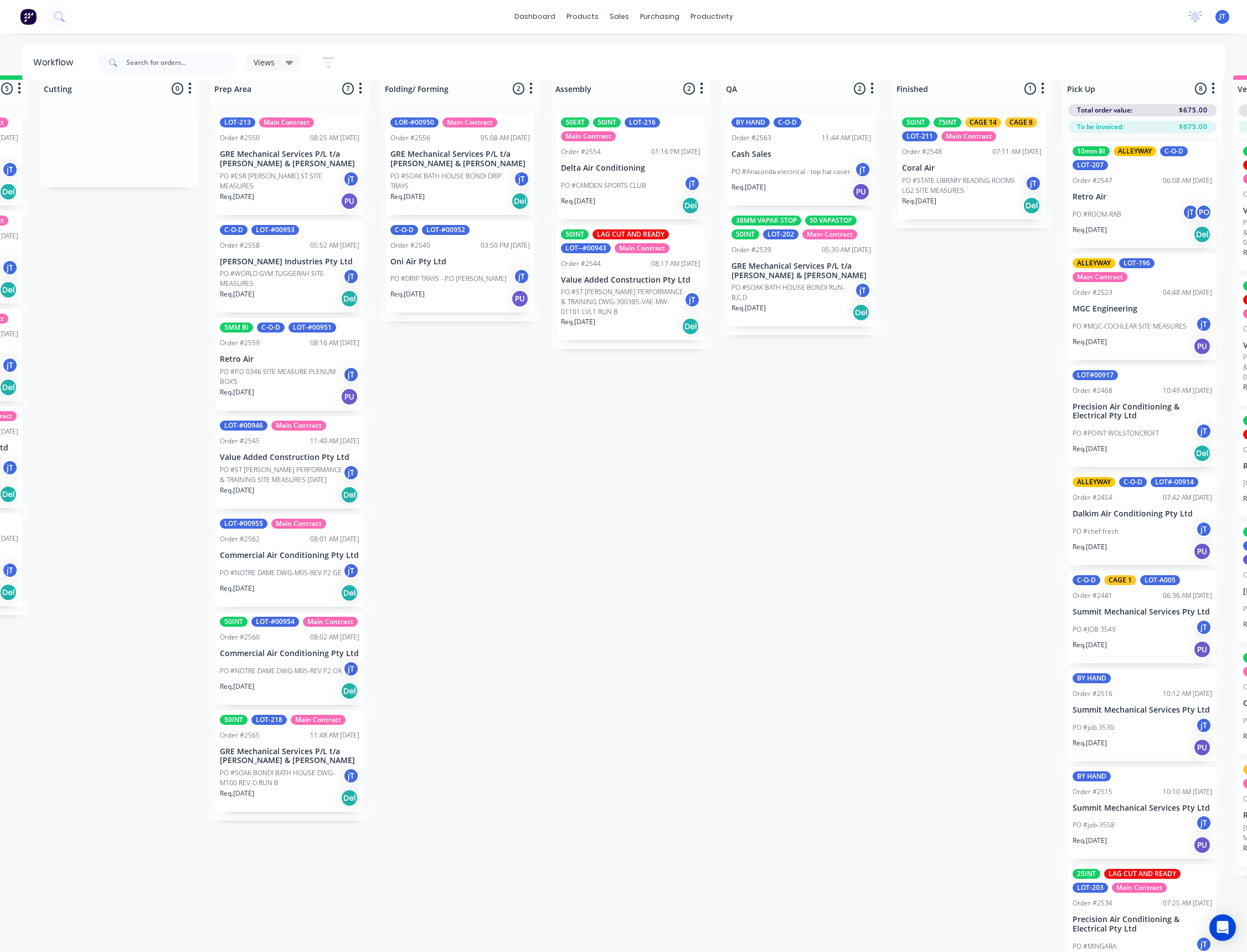
drag, startPoint x: 557, startPoint y: 504, endPoint x: 501, endPoint y: 517, distance: 57.5
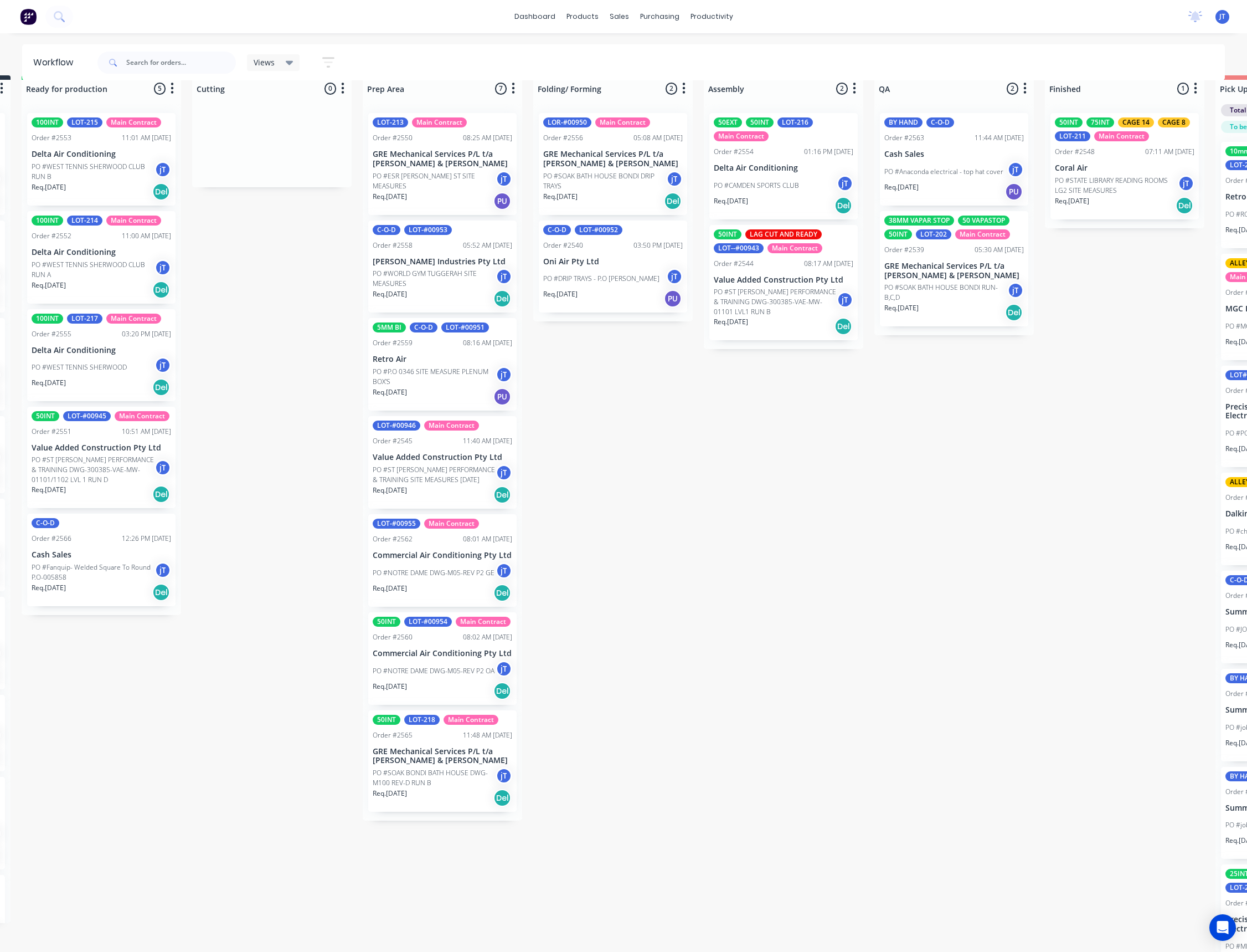
scroll to position [30, 147]
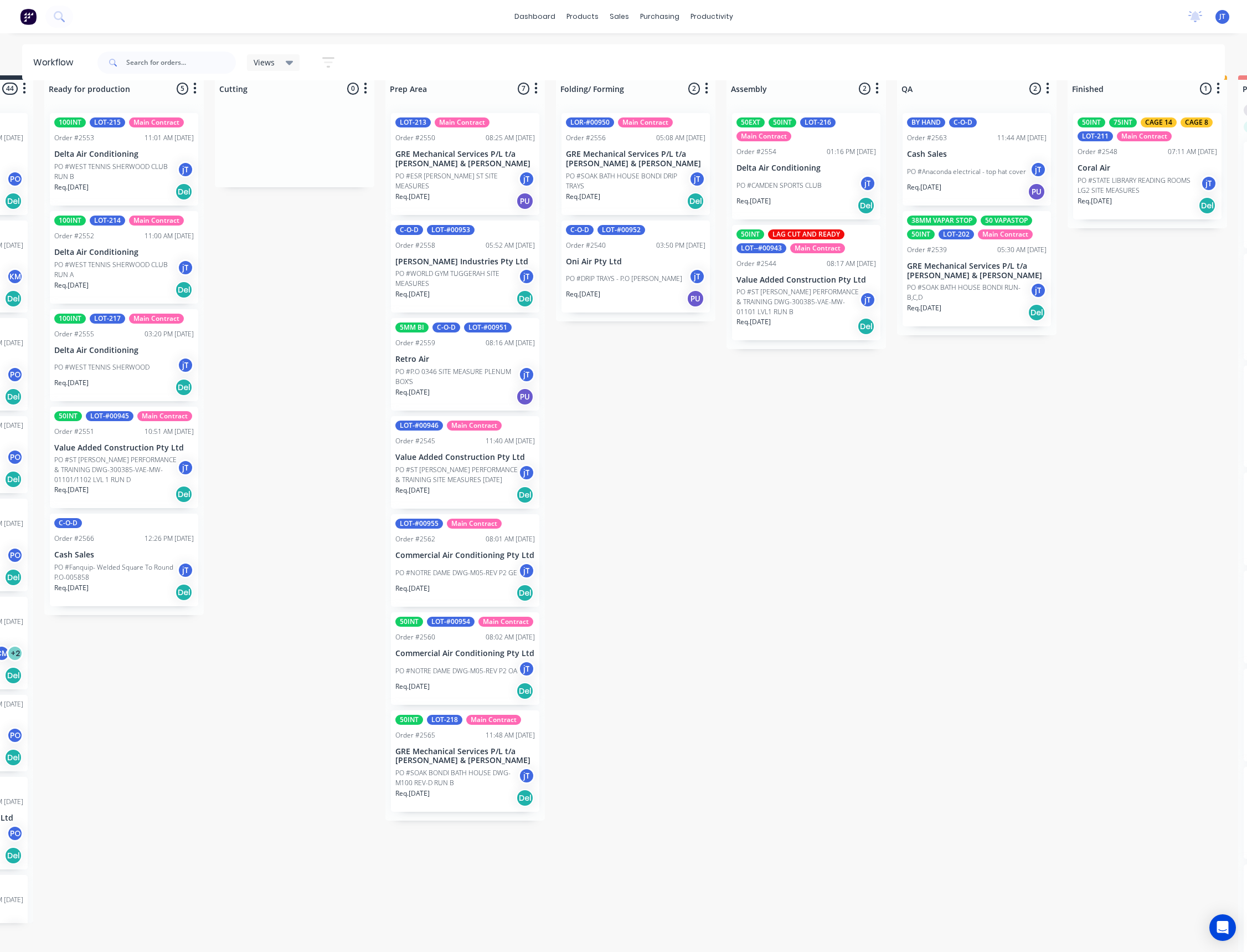
drag, startPoint x: 493, startPoint y: 501, endPoint x: 456, endPoint y: 498, distance: 37.1
